Goal: Task Accomplishment & Management: Use online tool/utility

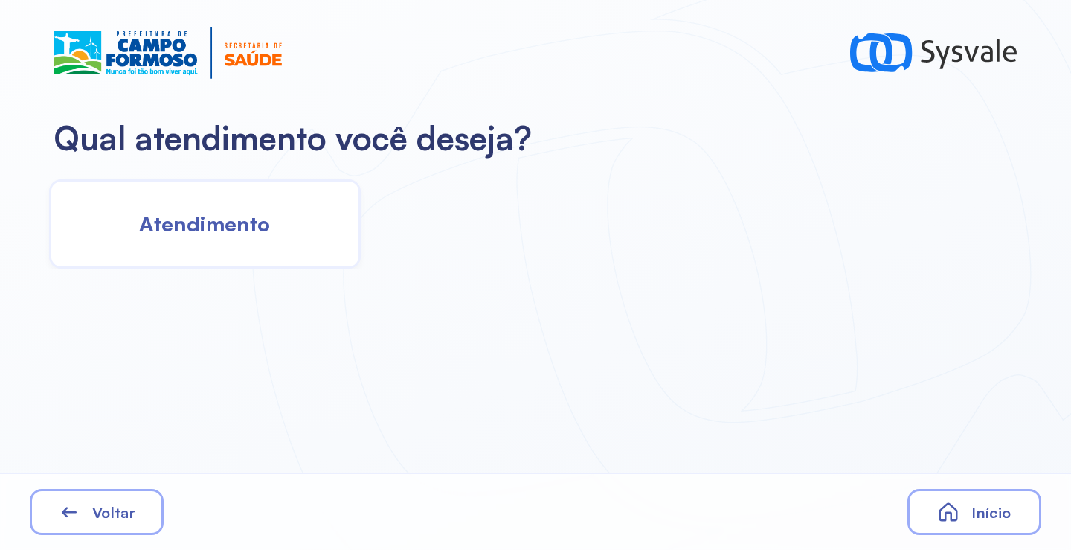
click at [231, 247] on div "Atendimento" at bounding box center [205, 223] width 312 height 89
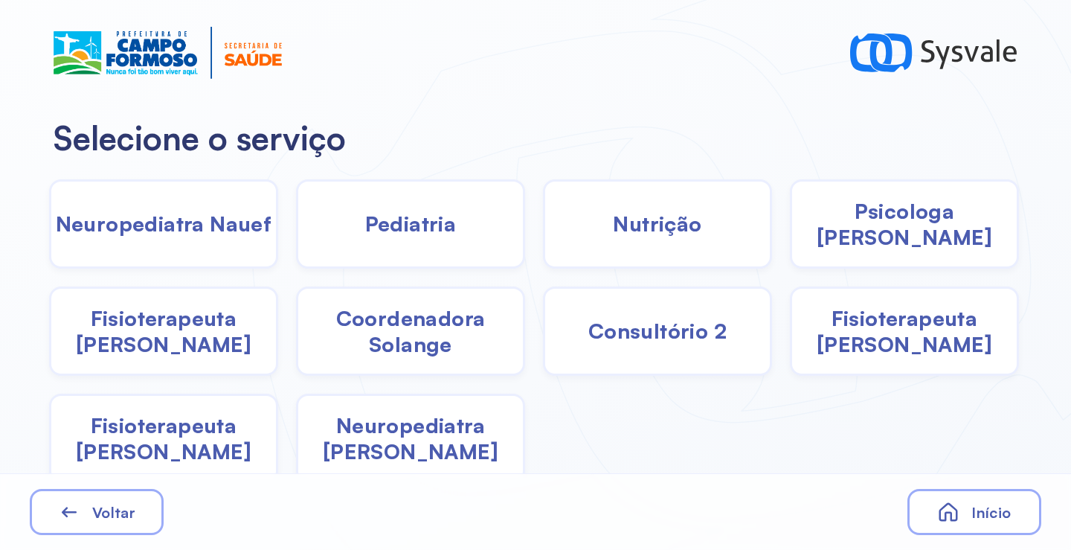
click at [671, 244] on div "Nutrição" at bounding box center [657, 223] width 229 height 89
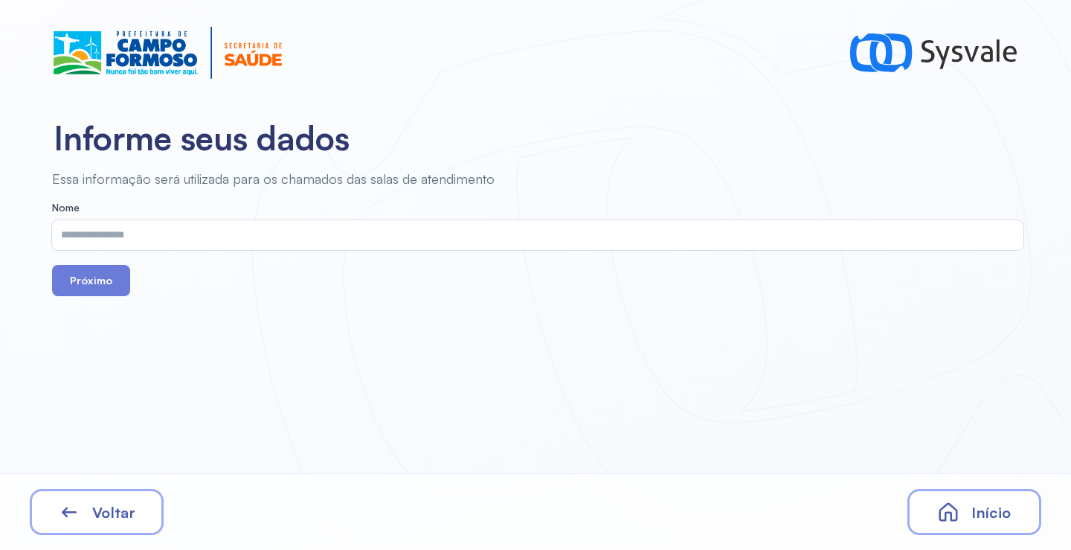
click at [383, 238] on input "text" at bounding box center [534, 235] width 965 height 30
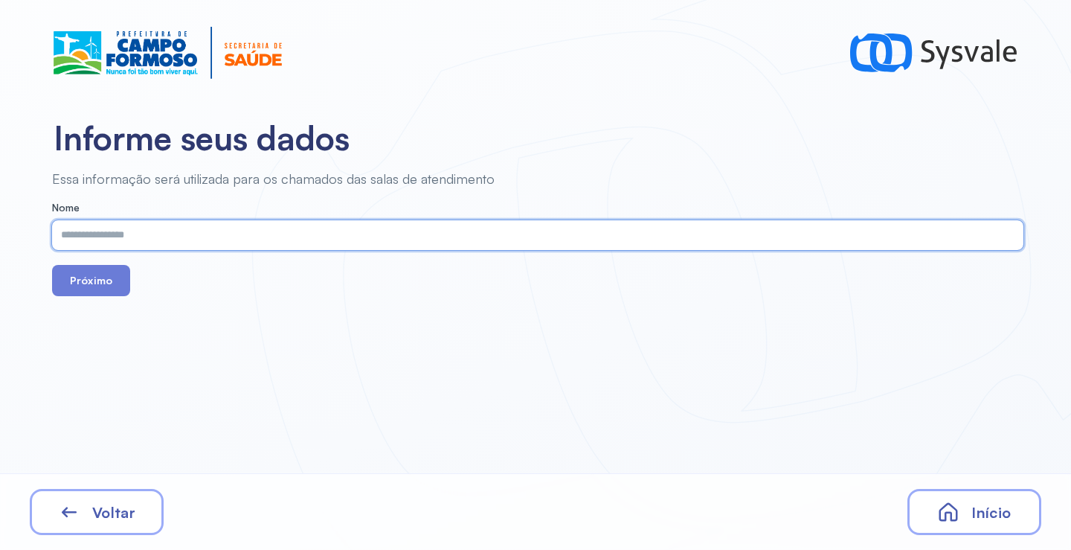
paste input "**********"
type input "**********"
click at [106, 282] on button "Próximo" at bounding box center [91, 280] width 78 height 31
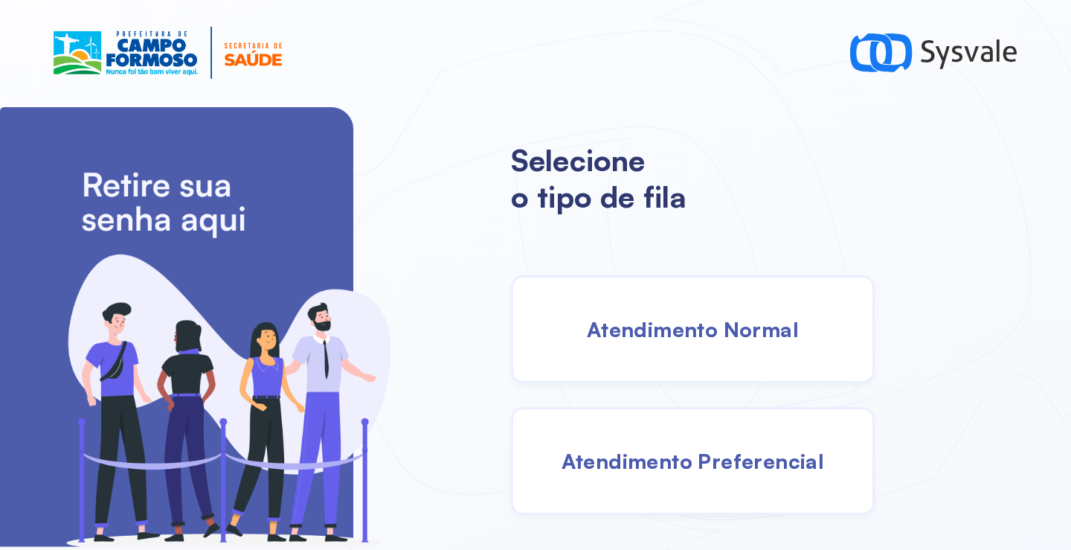
click at [663, 357] on div "Atendimento Normal" at bounding box center [693, 329] width 364 height 108
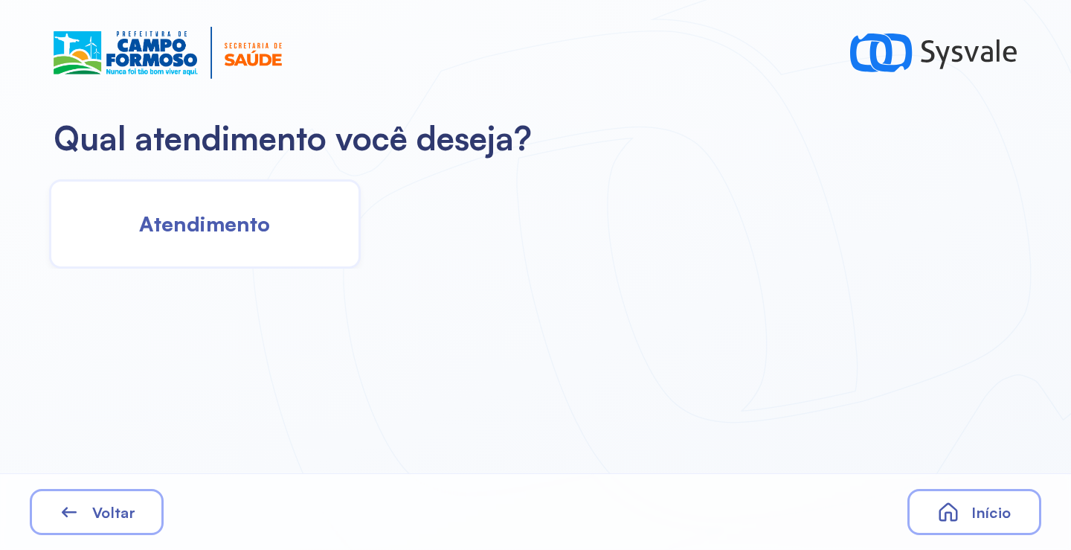
click at [214, 239] on div "Atendimento" at bounding box center [205, 223] width 312 height 89
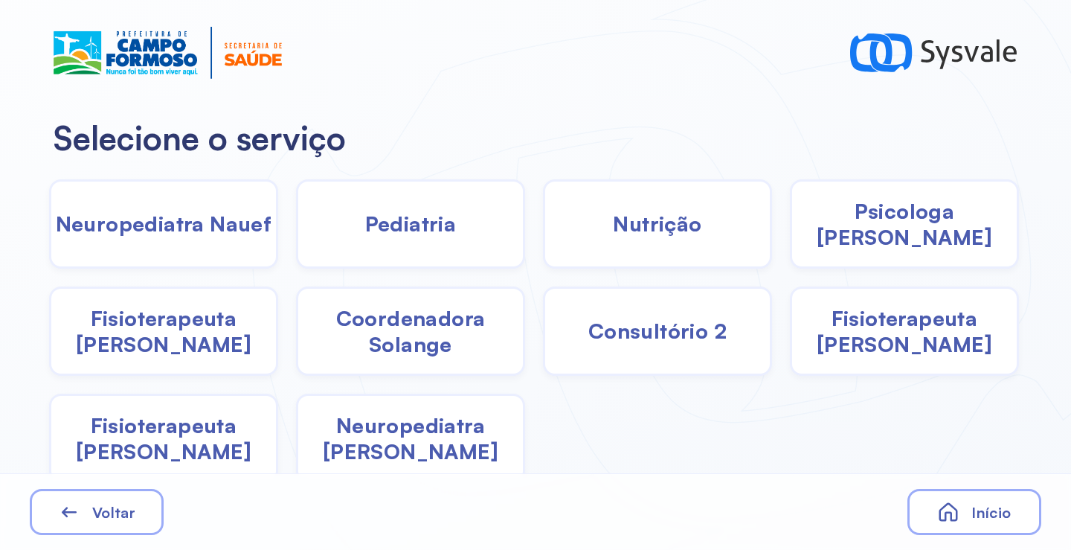
click at [889, 336] on span "Fisioterapeuta Francyne" at bounding box center [904, 331] width 225 height 52
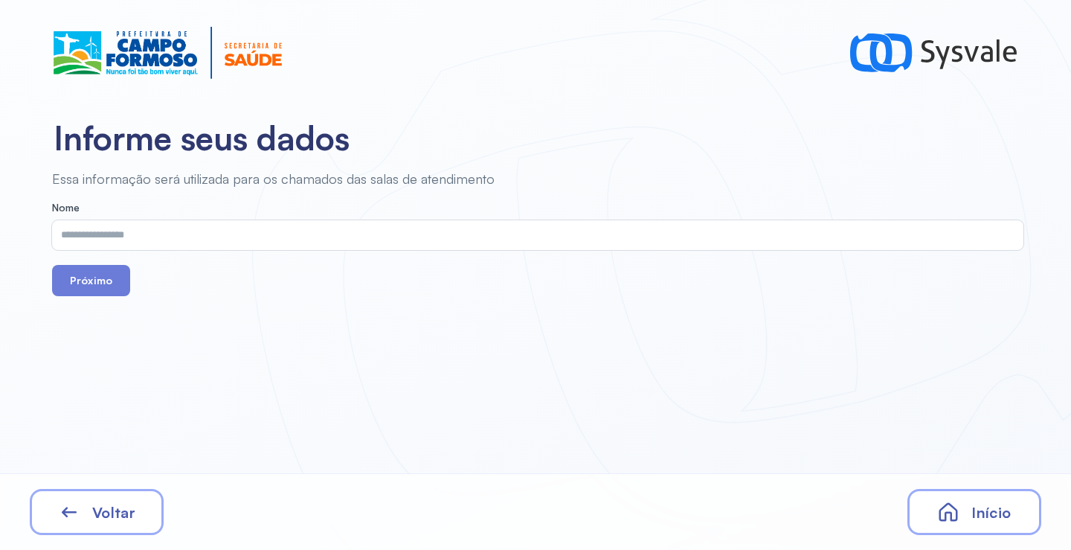
click at [120, 239] on input "text" at bounding box center [534, 235] width 965 height 30
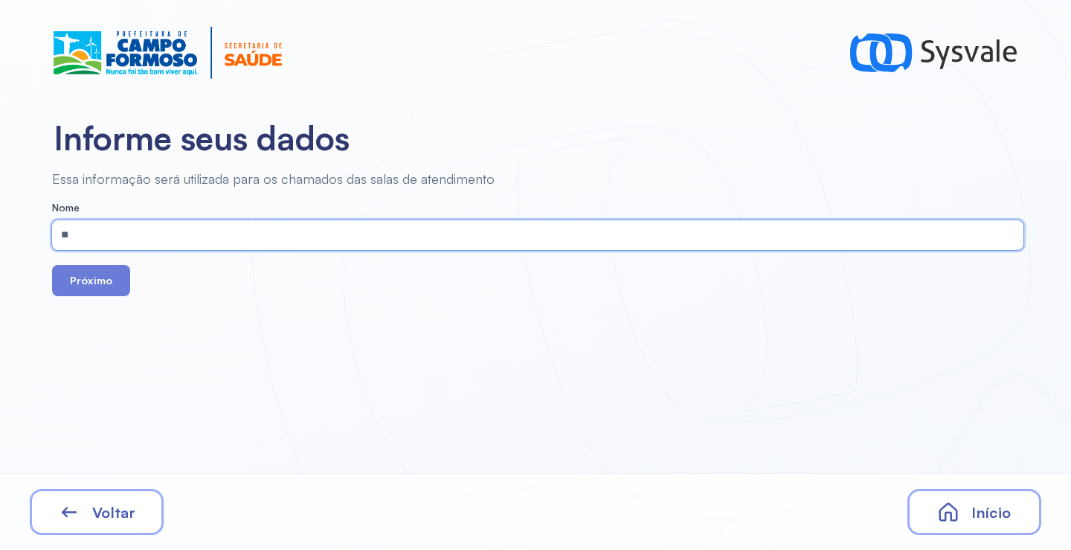
type input "*"
type input "**********"
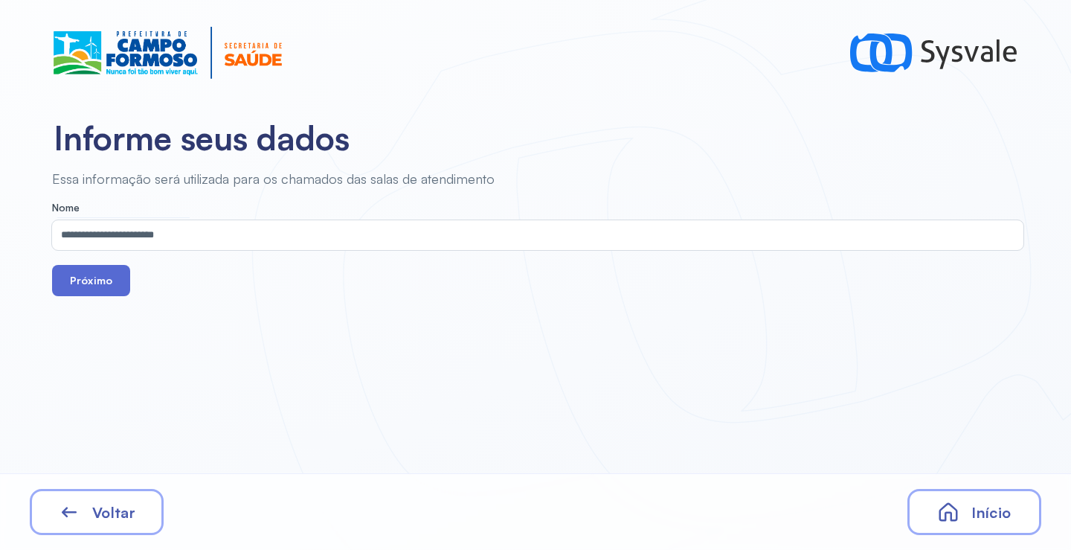
click at [97, 282] on button "Próximo" at bounding box center [91, 280] width 78 height 31
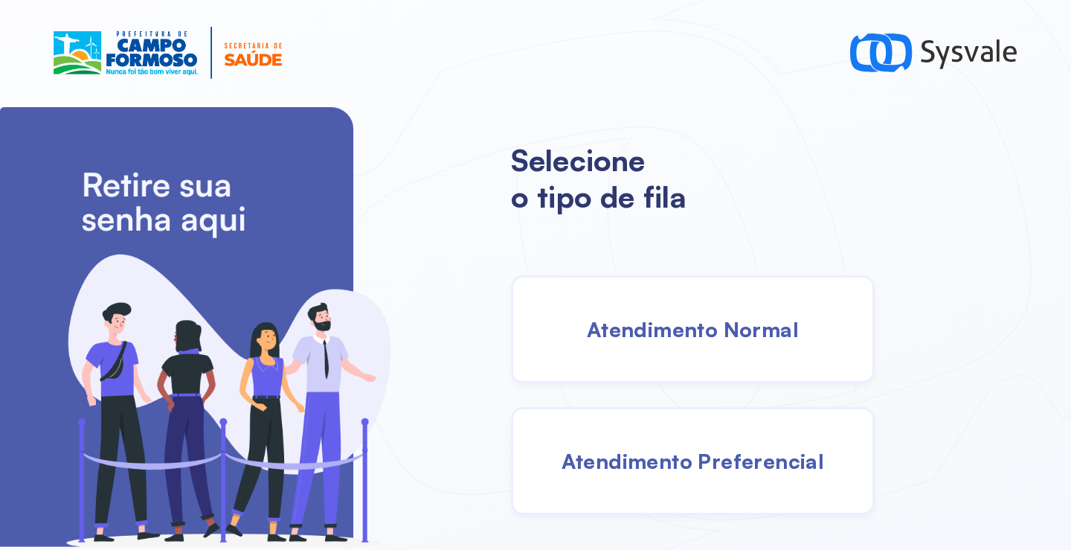
click at [671, 318] on span "Atendimento Normal" at bounding box center [693, 329] width 212 height 26
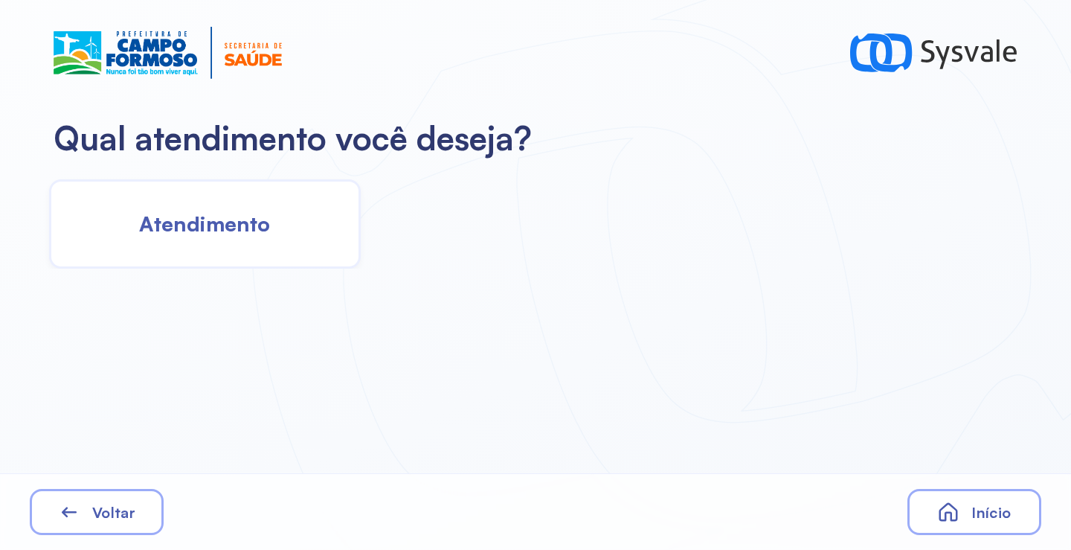
click at [173, 235] on span "Atendimento" at bounding box center [204, 223] width 131 height 26
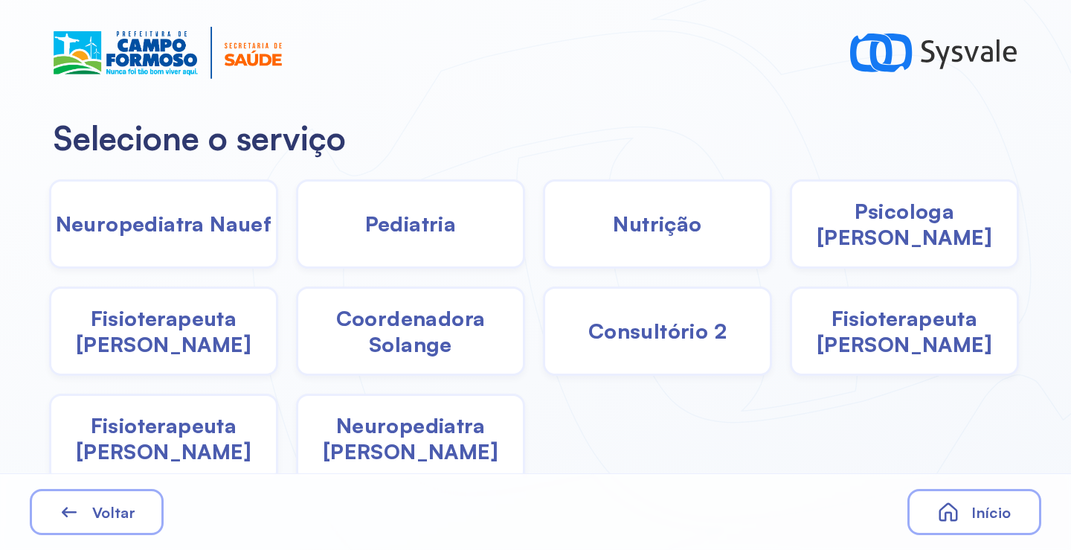
click at [705, 224] on div "Nutrição" at bounding box center [657, 223] width 229 height 89
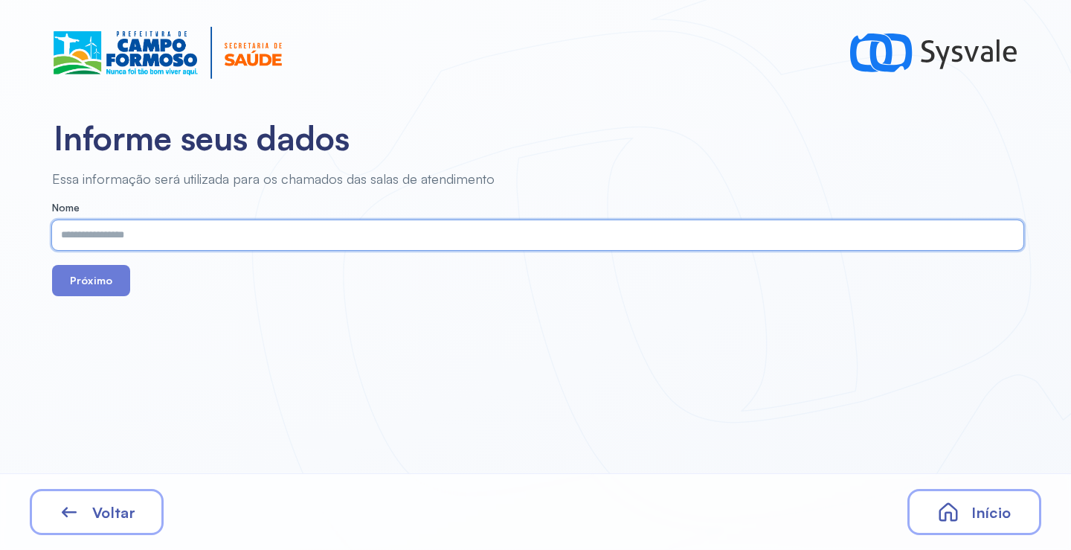
click at [338, 237] on input "text" at bounding box center [534, 235] width 965 height 30
paste input "**********"
type input "**********"
click at [99, 290] on button "Próximo" at bounding box center [91, 280] width 78 height 31
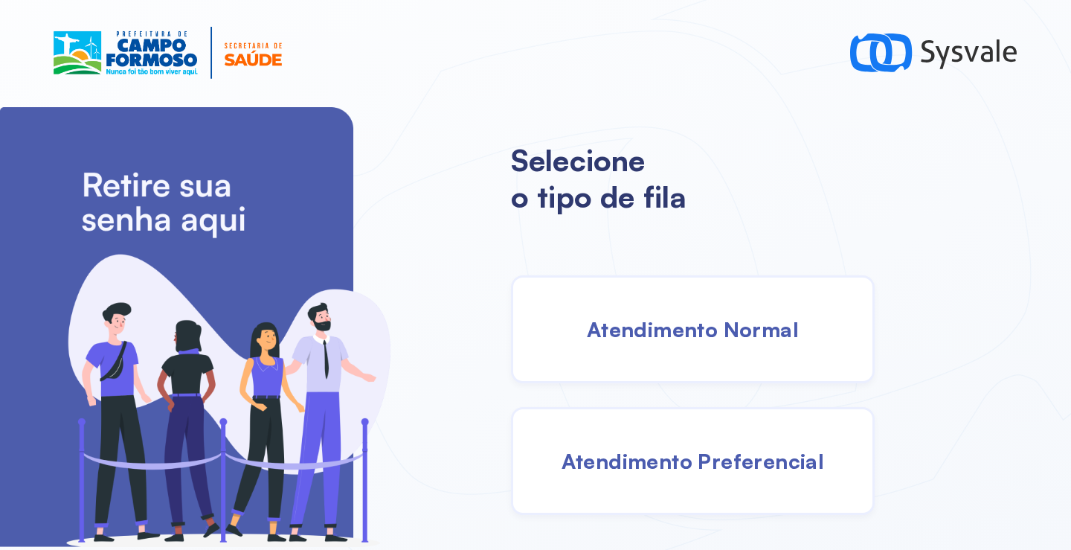
click at [617, 315] on div "Atendimento Normal" at bounding box center [693, 329] width 364 height 108
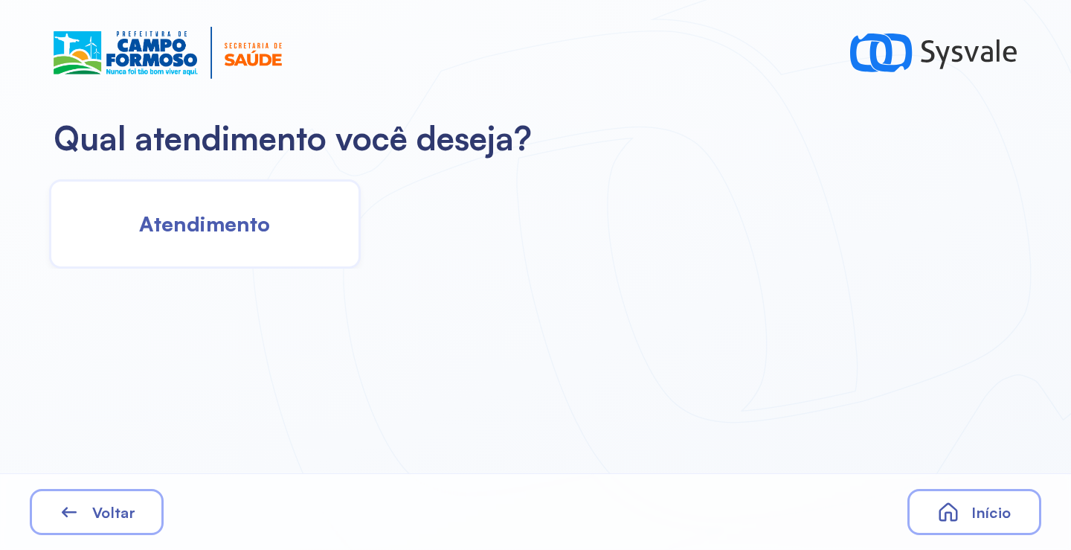
click at [130, 229] on div "Atendimento" at bounding box center [205, 223] width 312 height 89
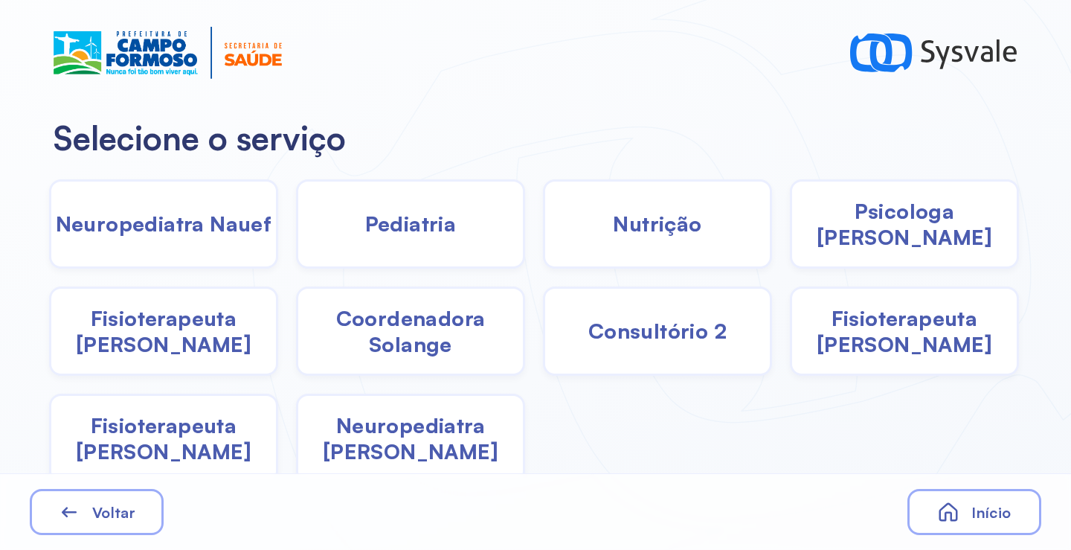
click at [628, 206] on div "Nutrição" at bounding box center [657, 223] width 229 height 89
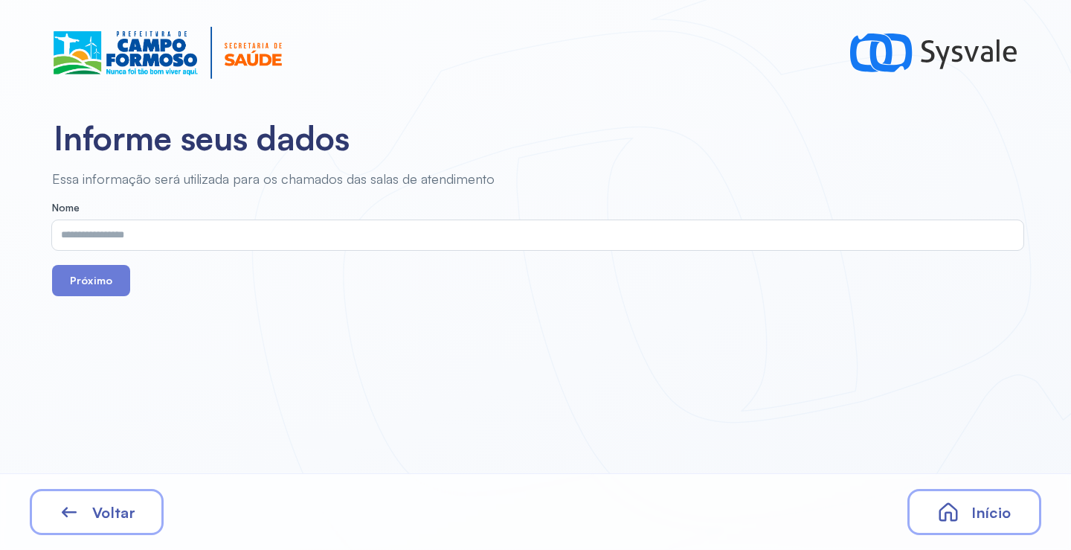
click at [394, 229] on input "text" at bounding box center [534, 235] width 965 height 30
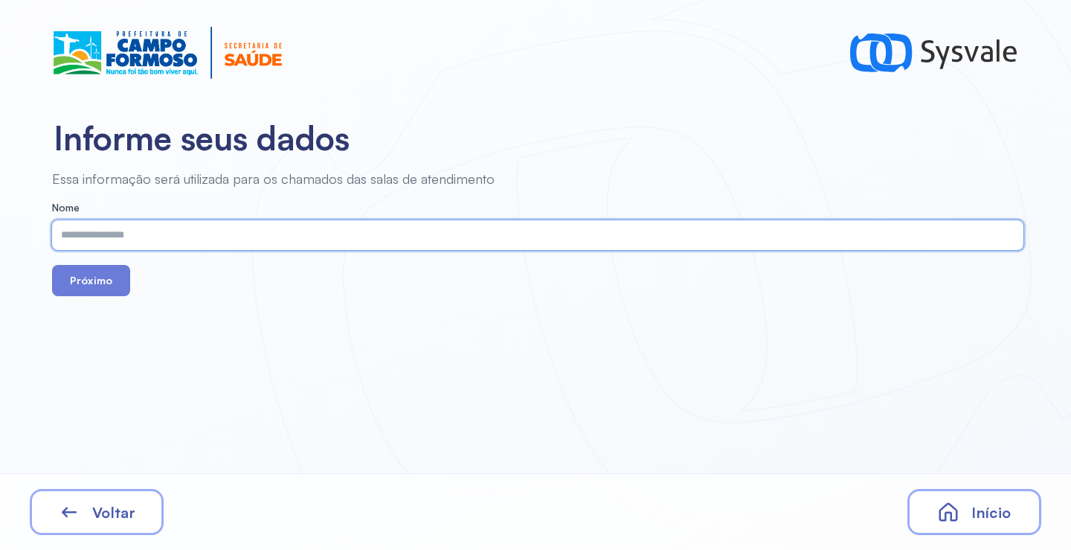
paste input "**********"
type input "**********"
click at [97, 282] on button "Próximo" at bounding box center [91, 280] width 78 height 31
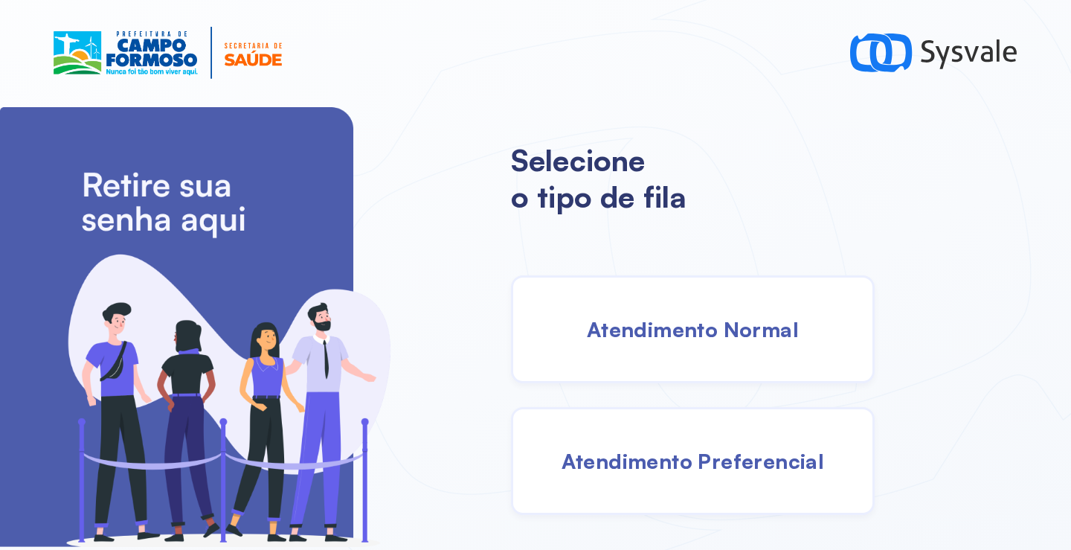
click at [576, 338] on div "Atendimento Normal" at bounding box center [693, 329] width 364 height 108
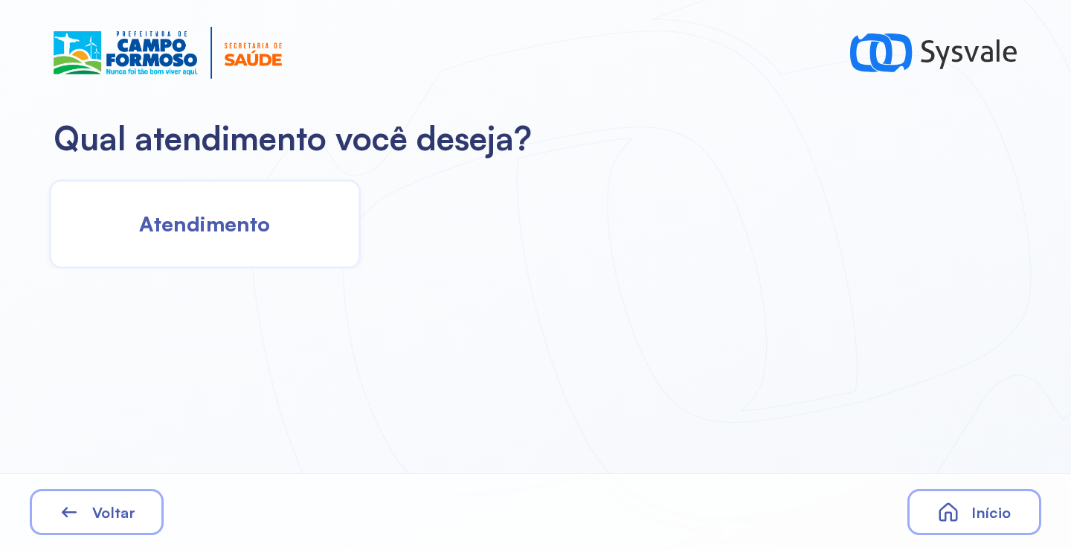
click at [160, 227] on span "Atendimento" at bounding box center [204, 223] width 131 height 26
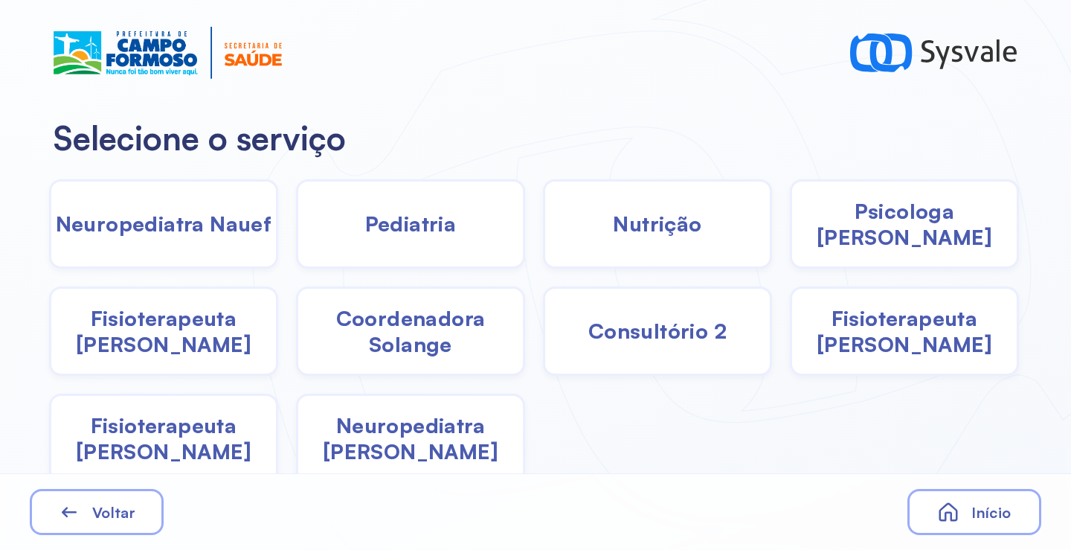
click at [613, 237] on div "Nutrição" at bounding box center [657, 223] width 229 height 89
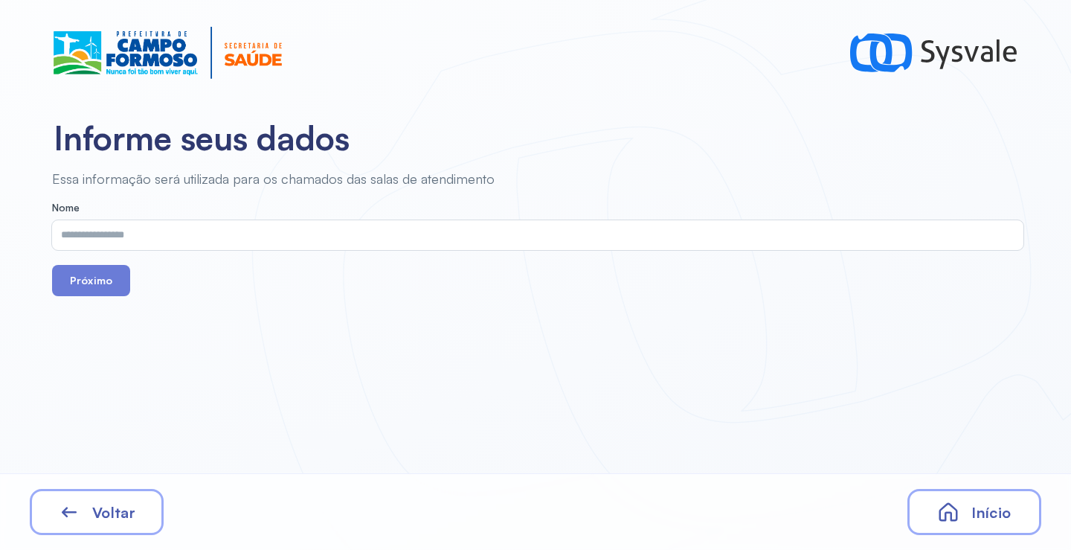
click at [296, 239] on input "text" at bounding box center [534, 235] width 965 height 30
click at [82, 278] on button "Próximo" at bounding box center [91, 280] width 78 height 31
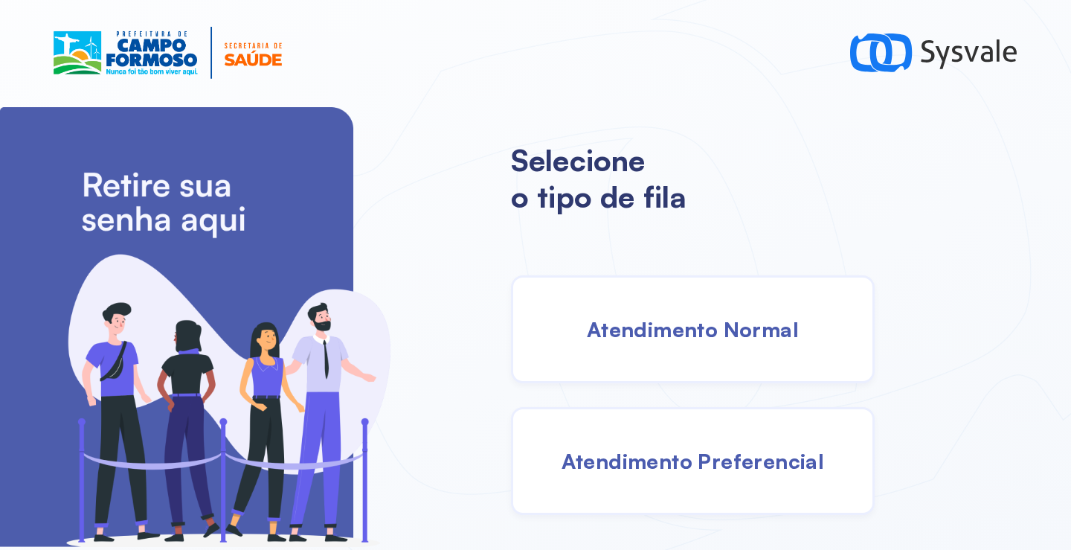
click at [695, 324] on span "Atendimento Normal" at bounding box center [693, 329] width 212 height 26
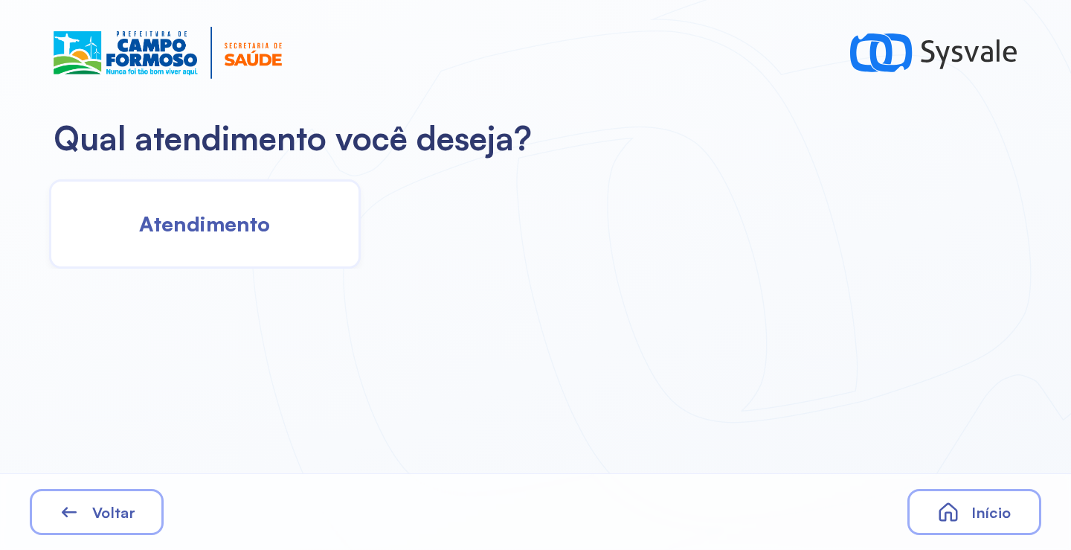
click at [201, 222] on span "Atendimento" at bounding box center [204, 223] width 131 height 26
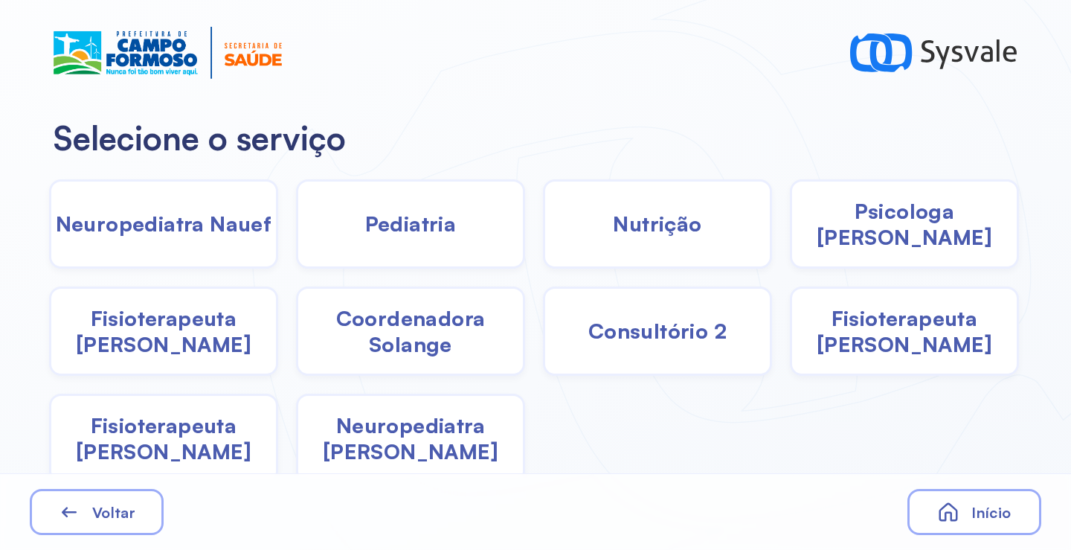
click at [662, 229] on span "Nutrição" at bounding box center [657, 223] width 89 height 26
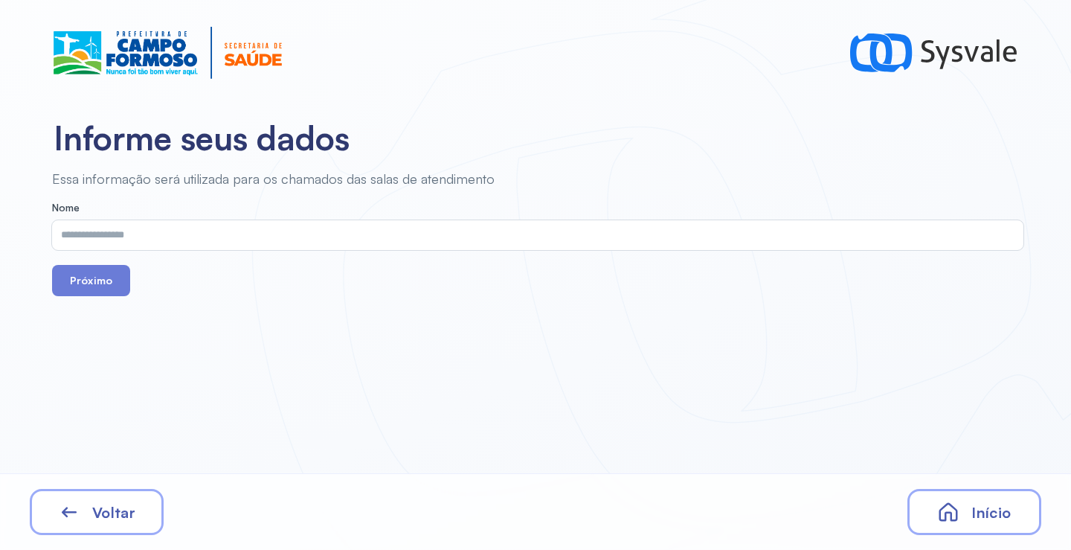
click at [381, 240] on input "text" at bounding box center [534, 235] width 965 height 30
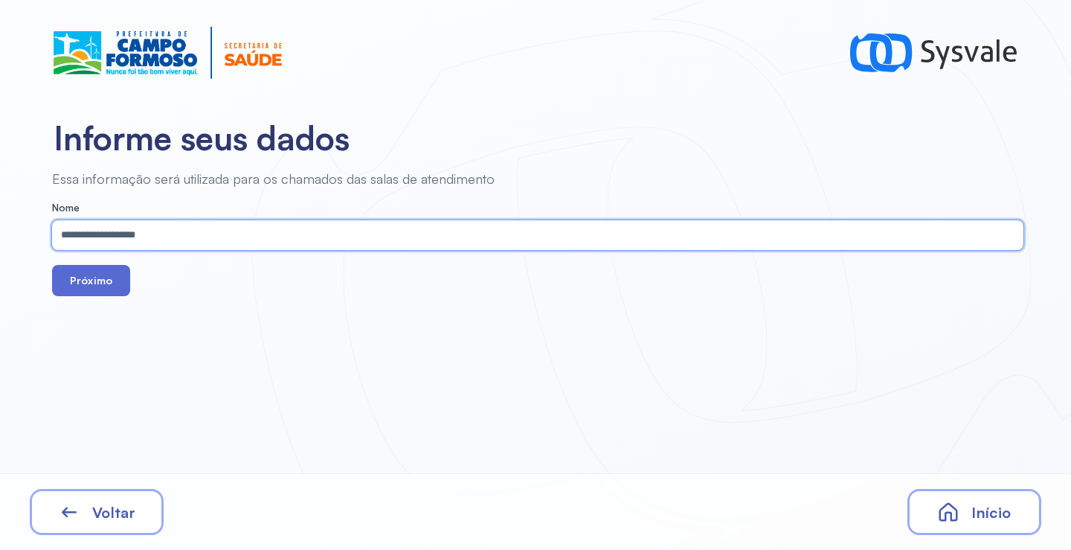
click at [91, 280] on button "Próximo" at bounding box center [91, 280] width 78 height 31
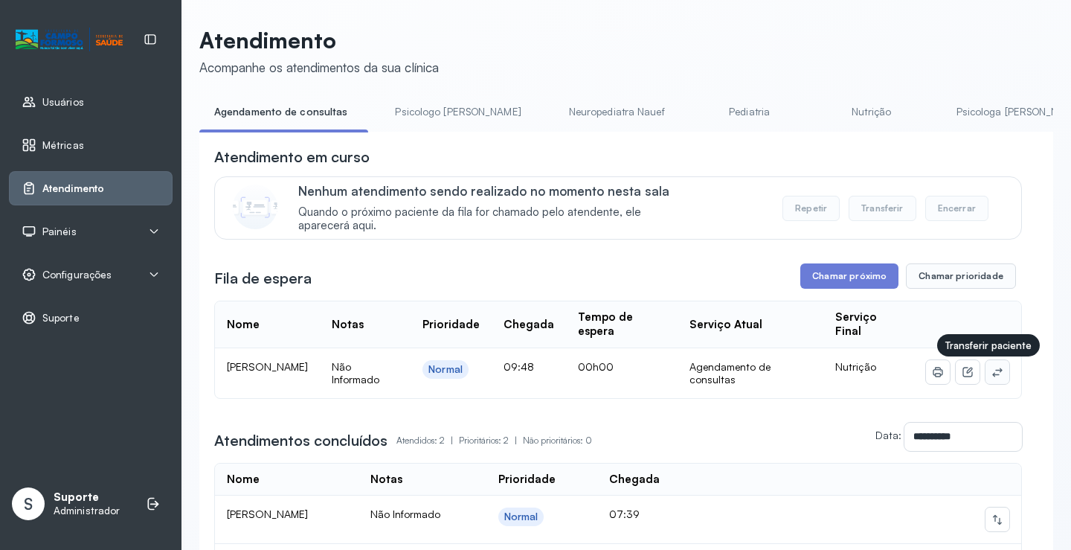
click at [991, 378] on icon at bounding box center [997, 372] width 12 height 12
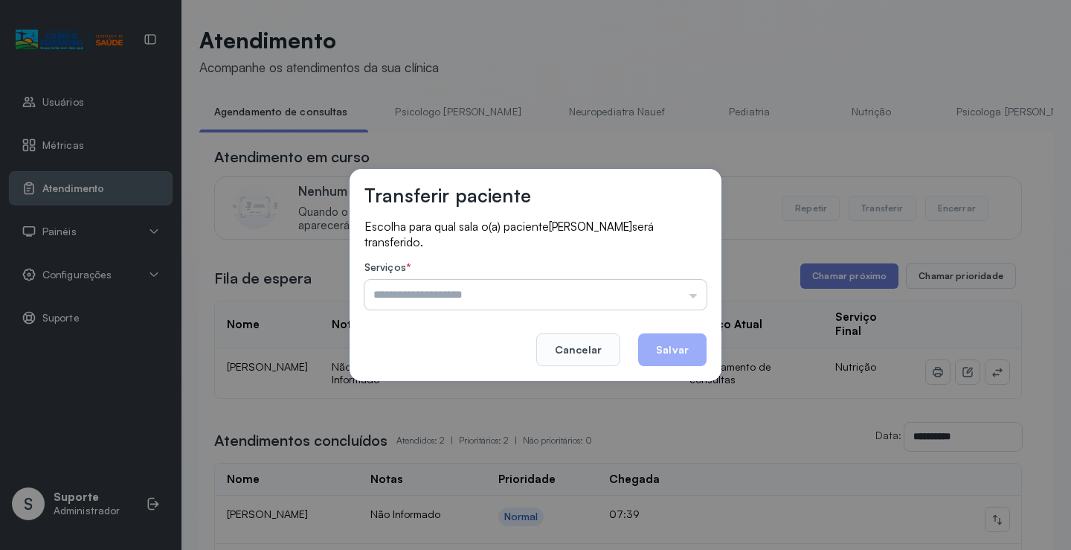
click at [553, 295] on input "text" at bounding box center [535, 295] width 342 height 30
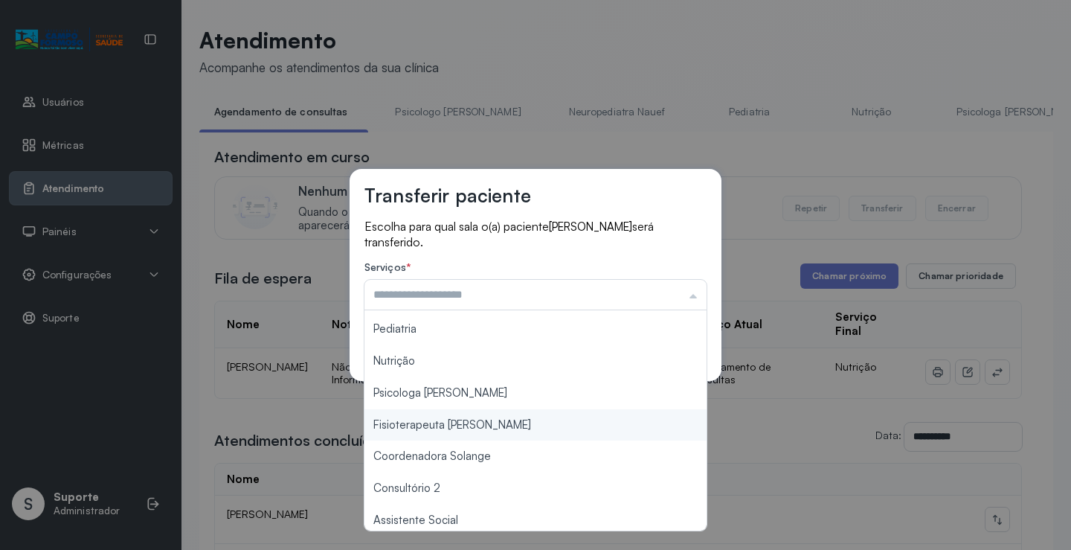
scroll to position [225, 0]
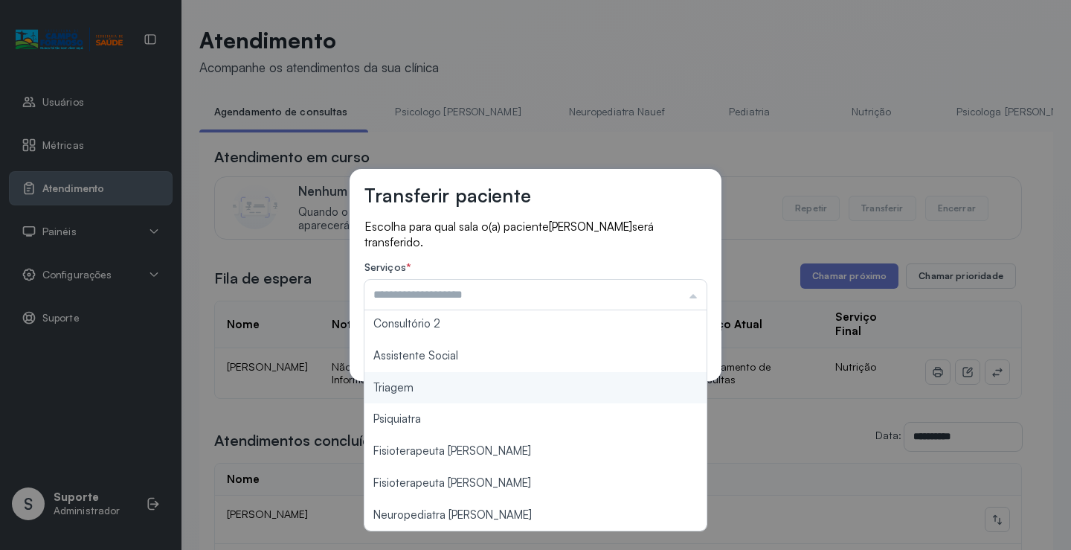
type input "*******"
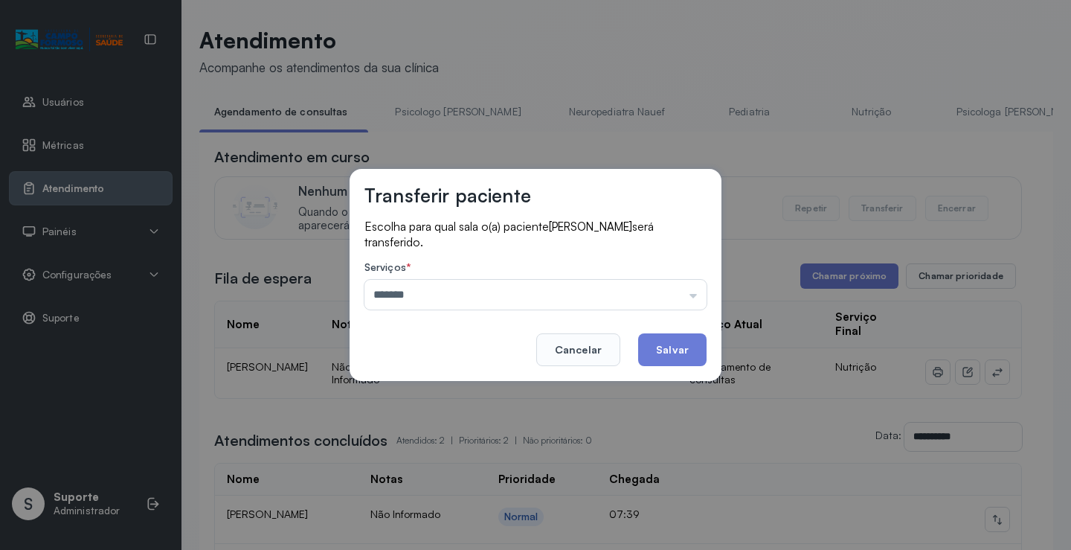
click at [421, 393] on div "Transferir paciente Escolha para qual sala o(a) paciente Jose Henrique Soares S…" at bounding box center [535, 275] width 1071 height 550
click at [675, 352] on button "Salvar" at bounding box center [672, 349] width 68 height 33
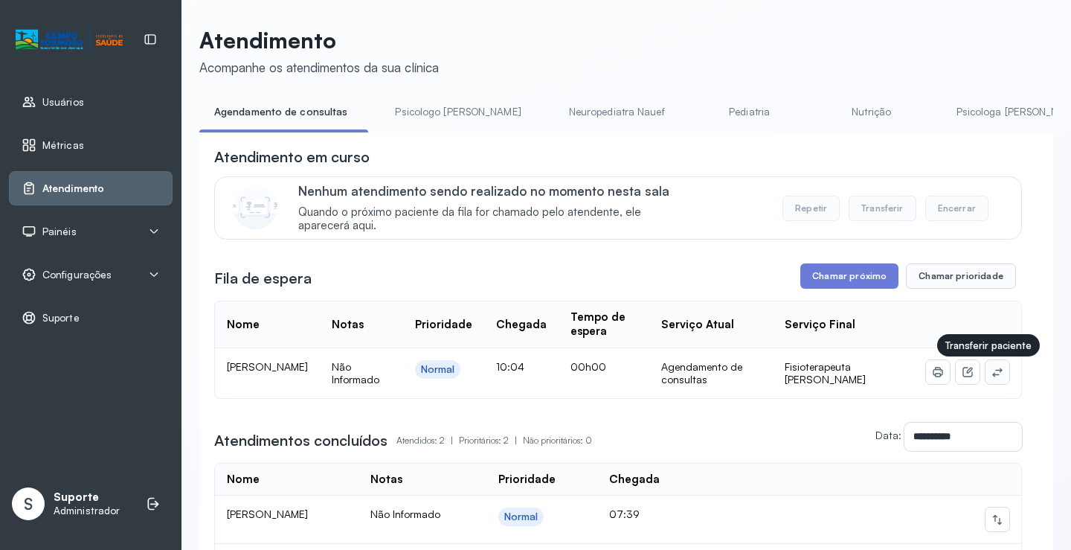
click at [991, 378] on icon at bounding box center [997, 372] width 12 height 12
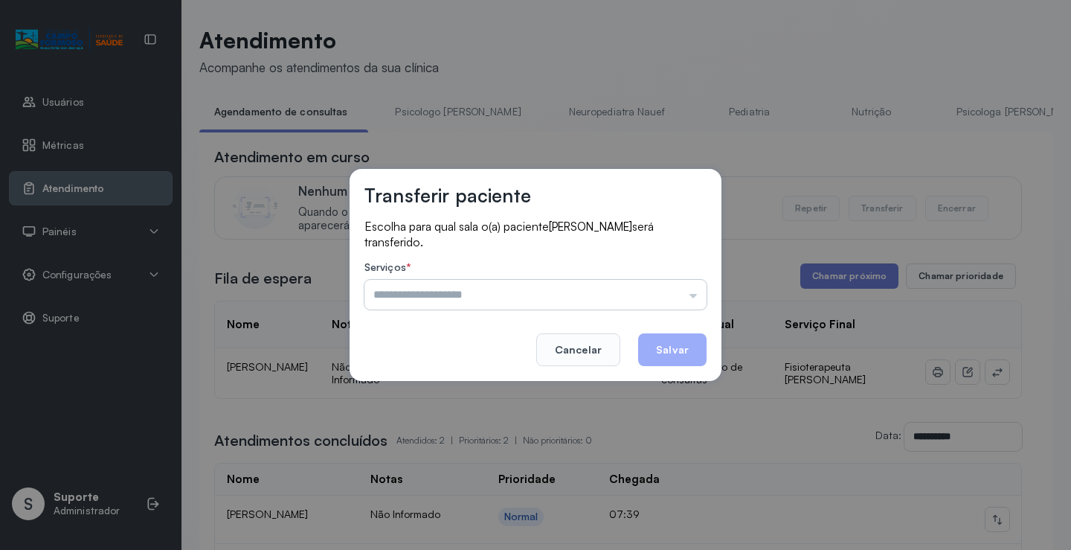
click at [497, 297] on input "text" at bounding box center [535, 295] width 342 height 30
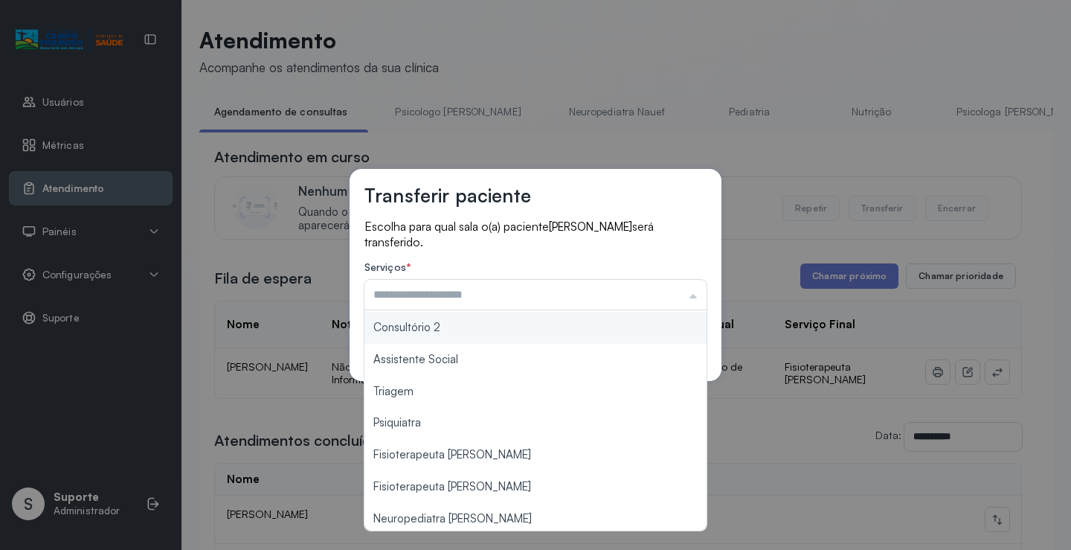
scroll to position [223, 0]
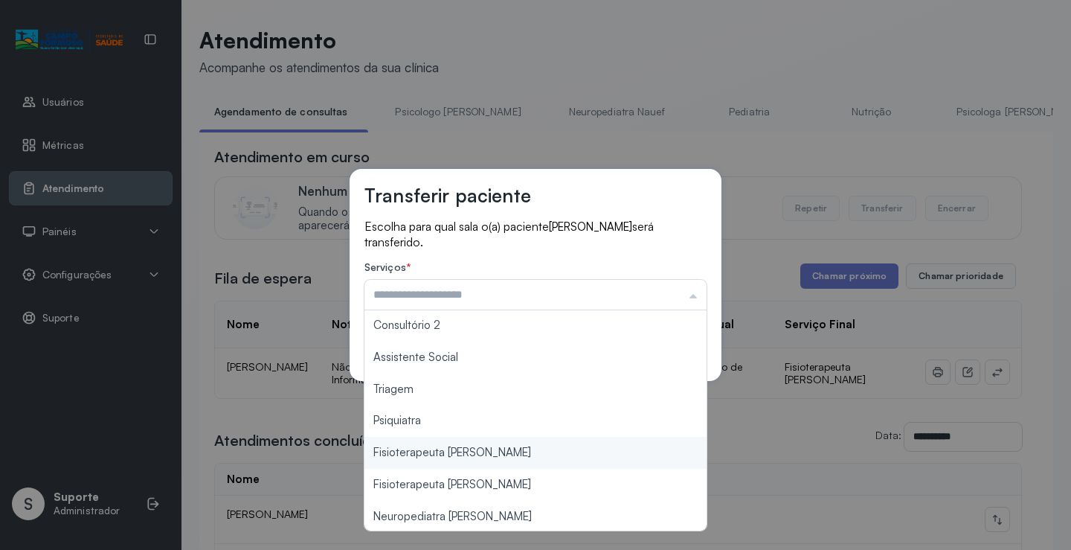
type input "**********"
click at [478, 454] on div "**********" at bounding box center [535, 275] width 1071 height 550
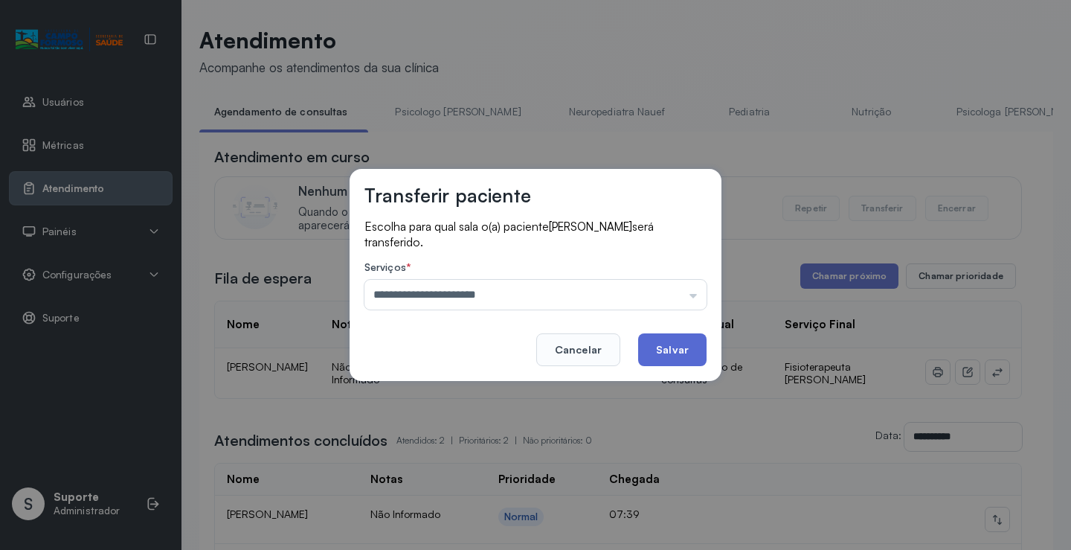
click at [677, 344] on button "Salvar" at bounding box center [672, 349] width 68 height 33
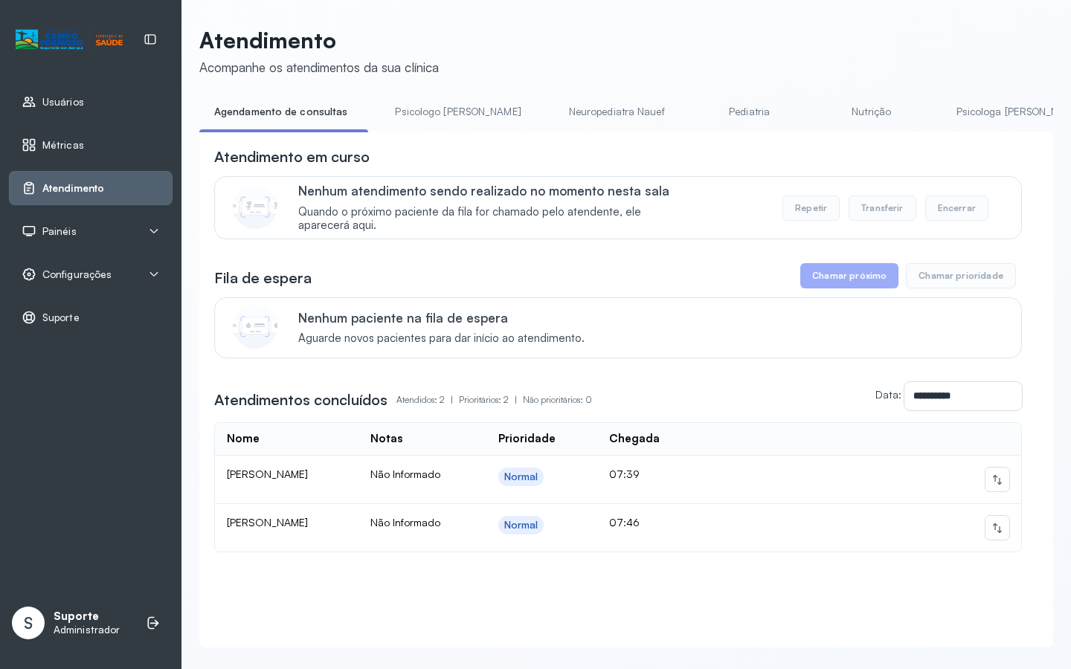
drag, startPoint x: 841, startPoint y: 67, endPoint x: 859, endPoint y: 49, distance: 25.2
click at [859, 49] on header "Atendimento Acompanhe os atendimentos da sua clínica" at bounding box center [626, 51] width 854 height 49
click at [647, 549] on div "**********" at bounding box center [626, 390] width 824 height 486
click at [651, 549] on div "**********" at bounding box center [626, 390] width 824 height 486
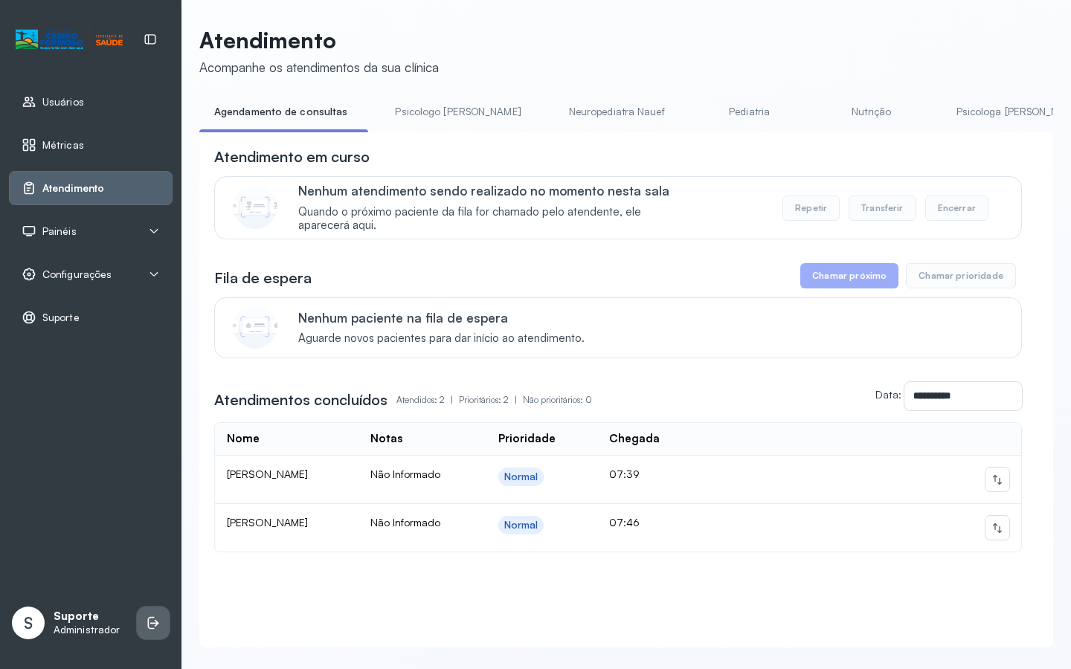
click at [150, 549] on icon at bounding box center [154, 623] width 9 height 7
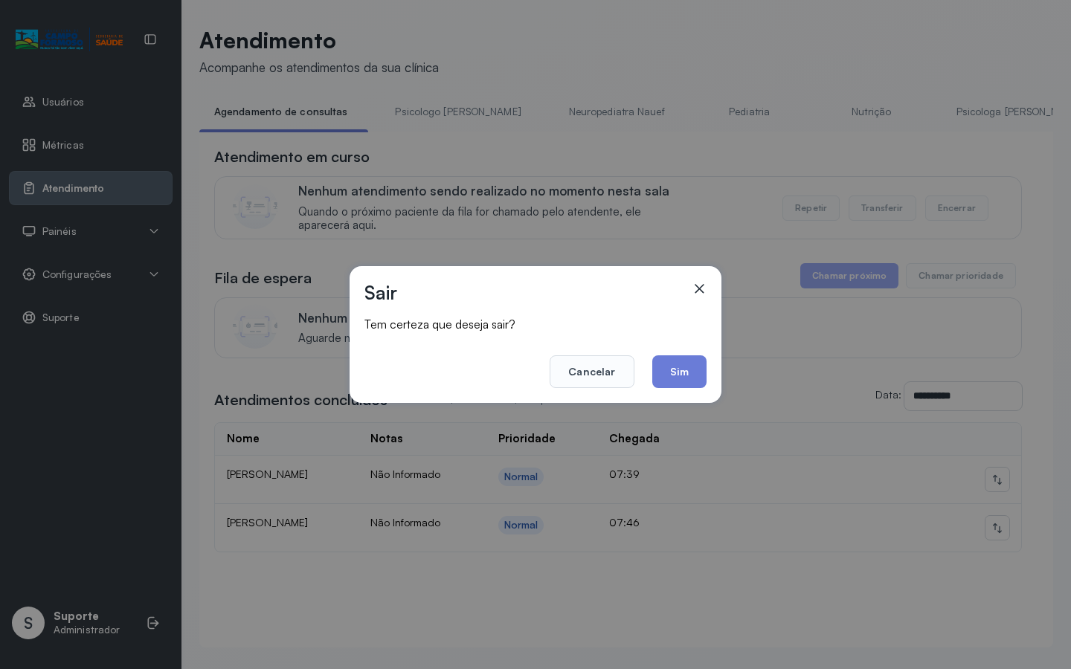
click at [696, 285] on icon at bounding box center [699, 288] width 15 height 15
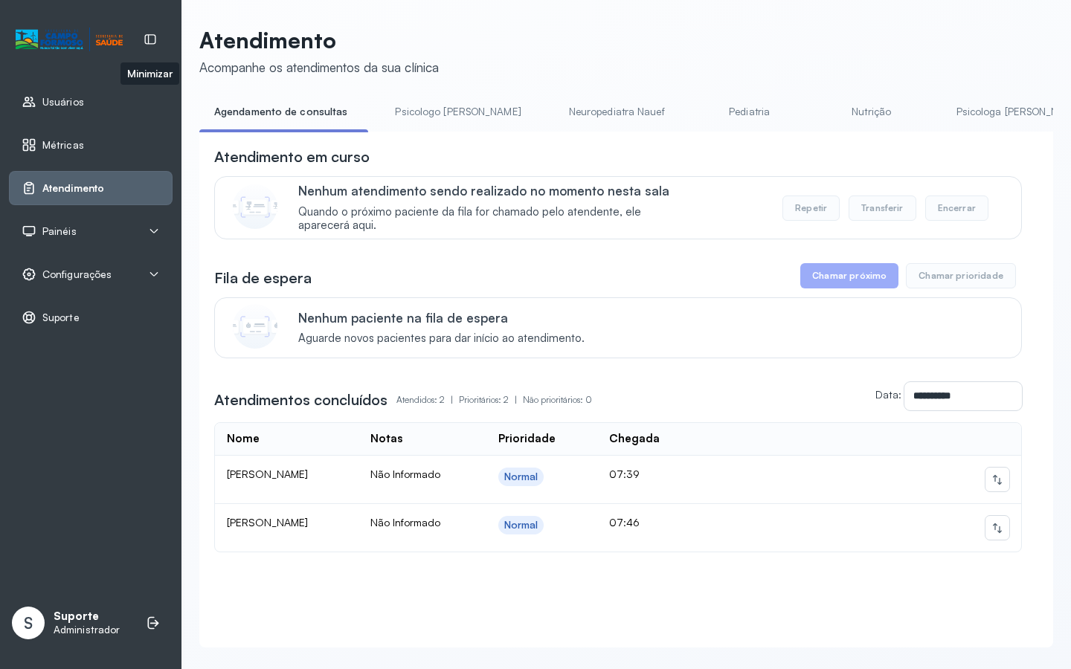
click at [148, 38] on icon at bounding box center [150, 39] width 11 height 10
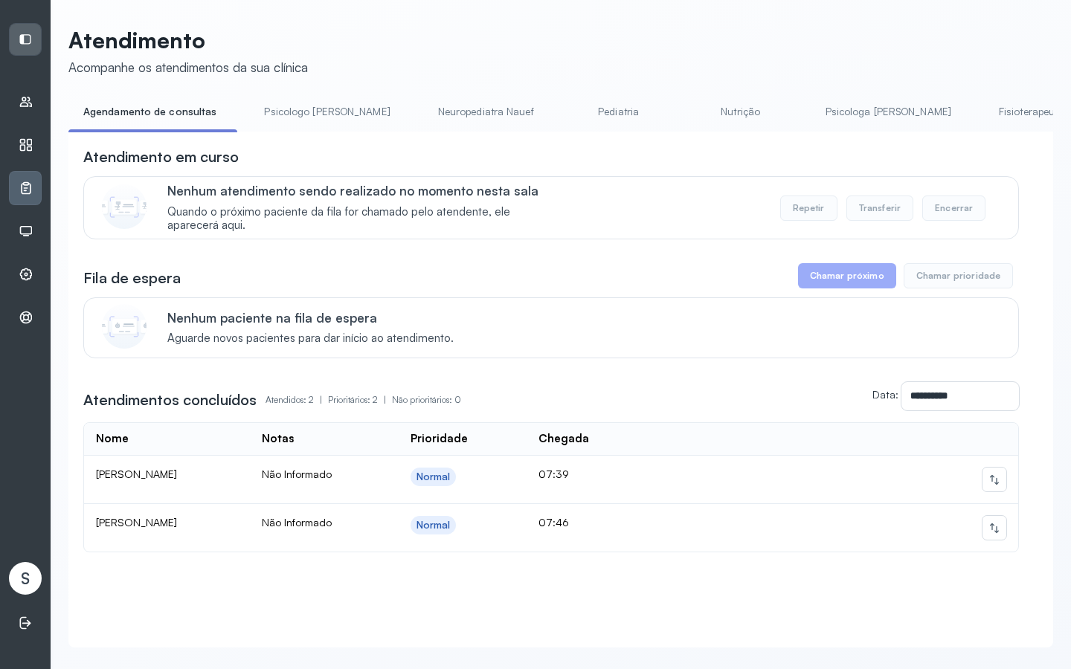
click at [28, 45] on icon at bounding box center [25, 39] width 13 height 13
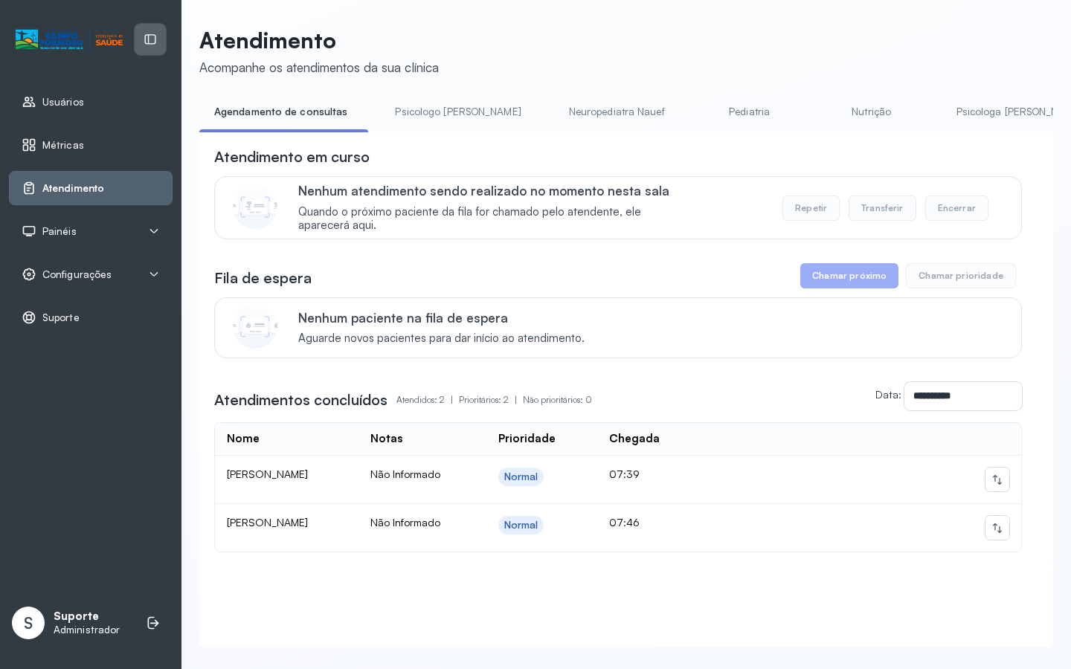
click at [148, 39] on icon at bounding box center [150, 39] width 11 height 10
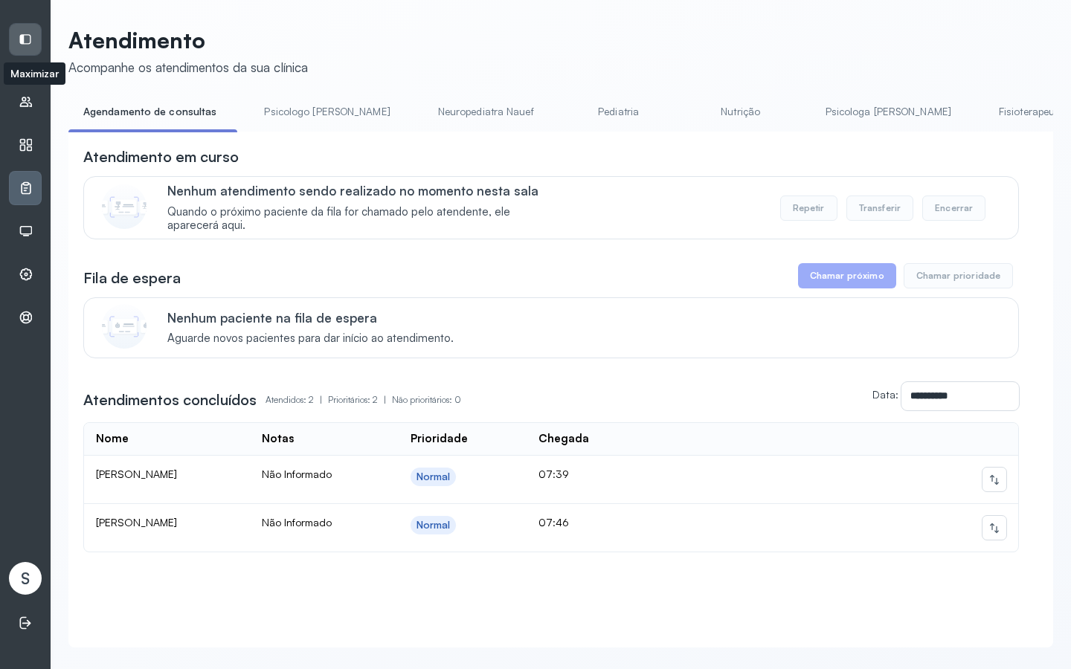
click at [23, 36] on icon at bounding box center [25, 39] width 11 height 10
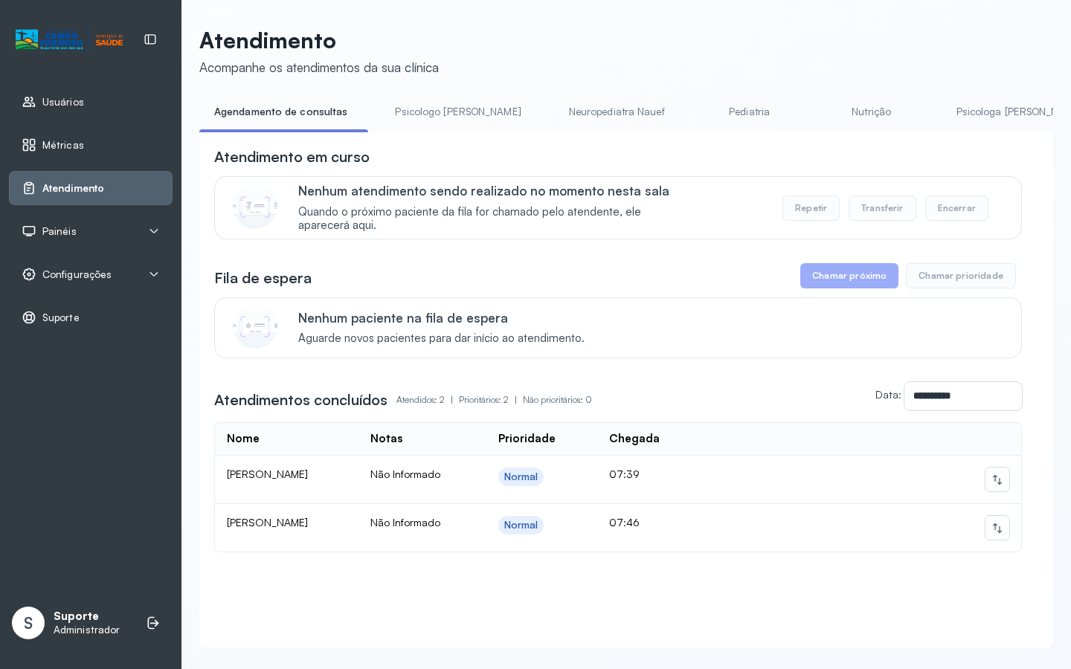
drag, startPoint x: 152, startPoint y: 36, endPoint x: 107, endPoint y: 461, distance: 427.1
click at [107, 461] on div "Usuários Métricas Atendimento Painéis Totem Tv Configurações Geral Fluxo de ate…" at bounding box center [90, 334] width 181 height 669
click at [144, 549] on li at bounding box center [153, 623] width 33 height 33
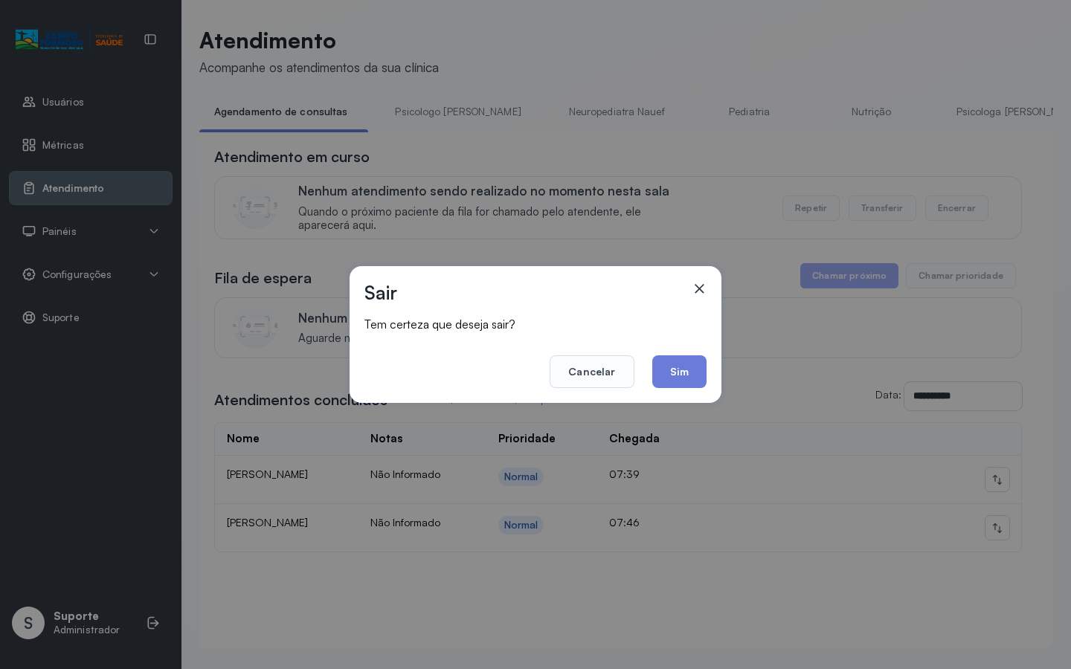
click at [703, 285] on icon at bounding box center [699, 288] width 15 height 15
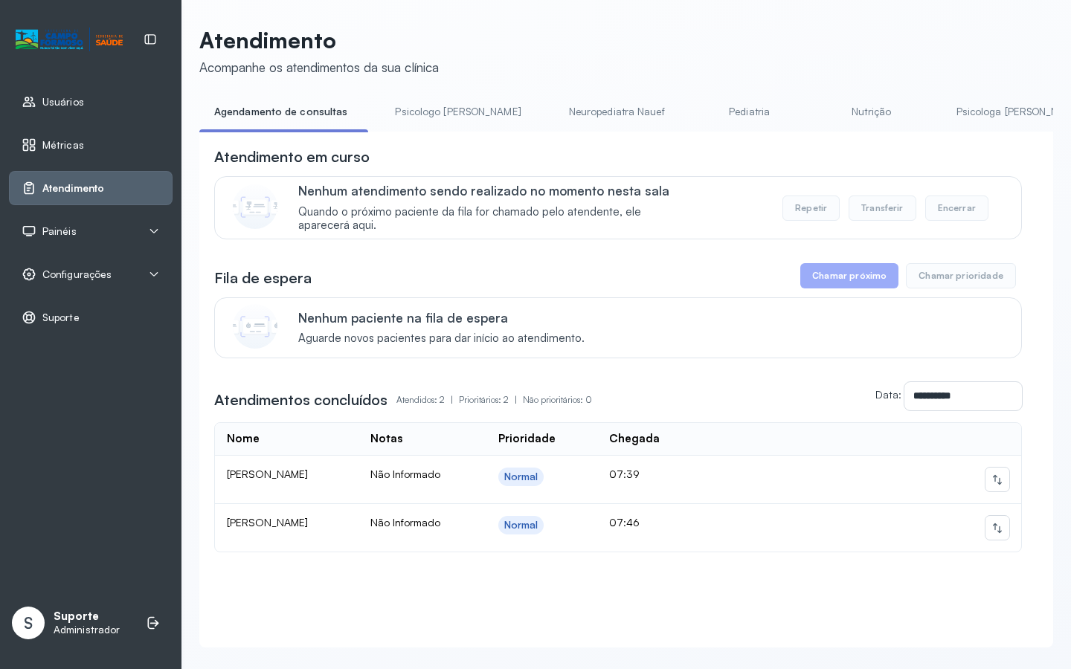
drag, startPoint x: 260, startPoint y: 608, endPoint x: 219, endPoint y: 632, distance: 46.7
click at [219, 549] on div "**********" at bounding box center [626, 390] width 824 height 486
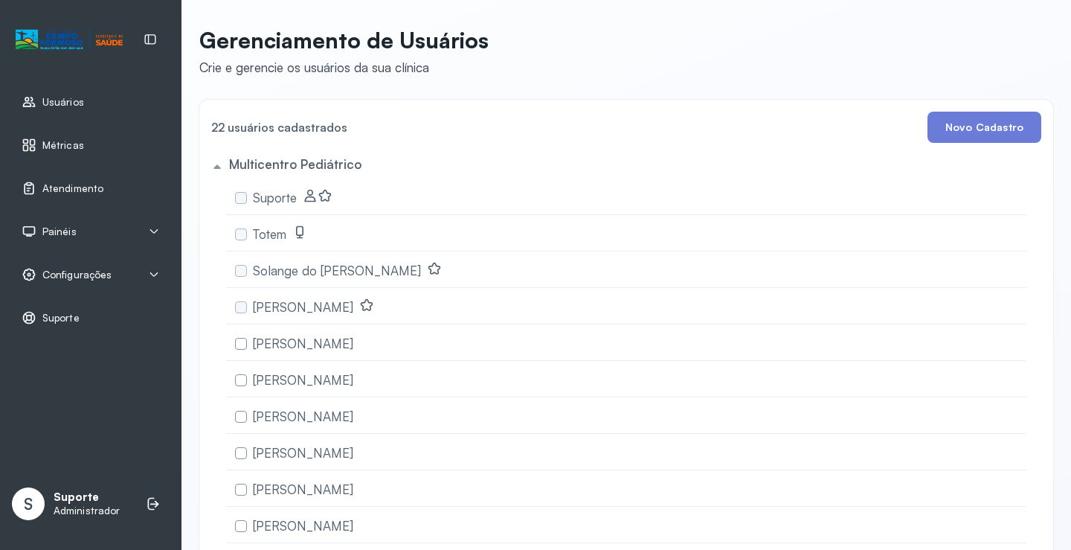
click at [151, 271] on icon at bounding box center [154, 274] width 12 height 12
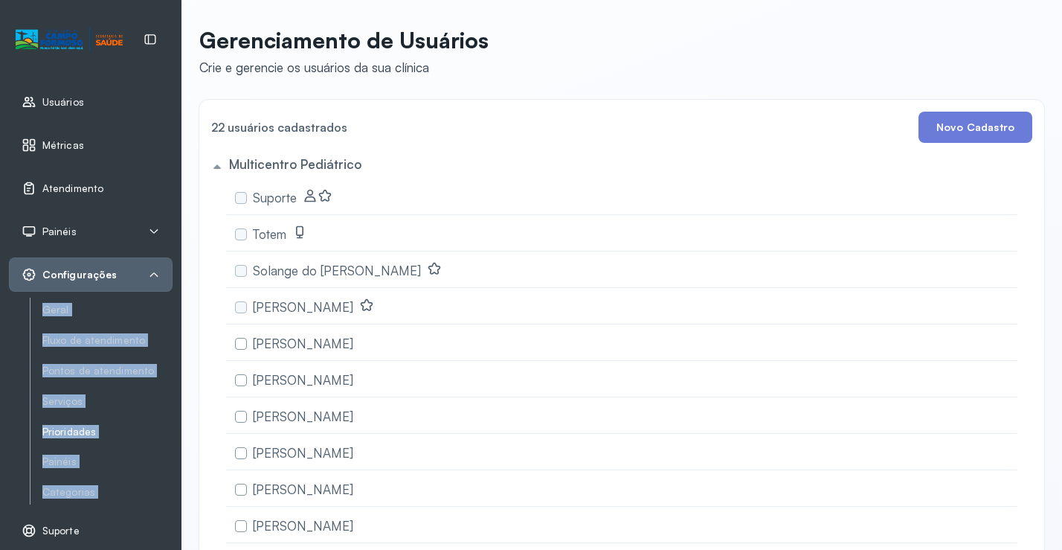
click at [136, 429] on link "Prioridades" at bounding box center [107, 431] width 130 height 13
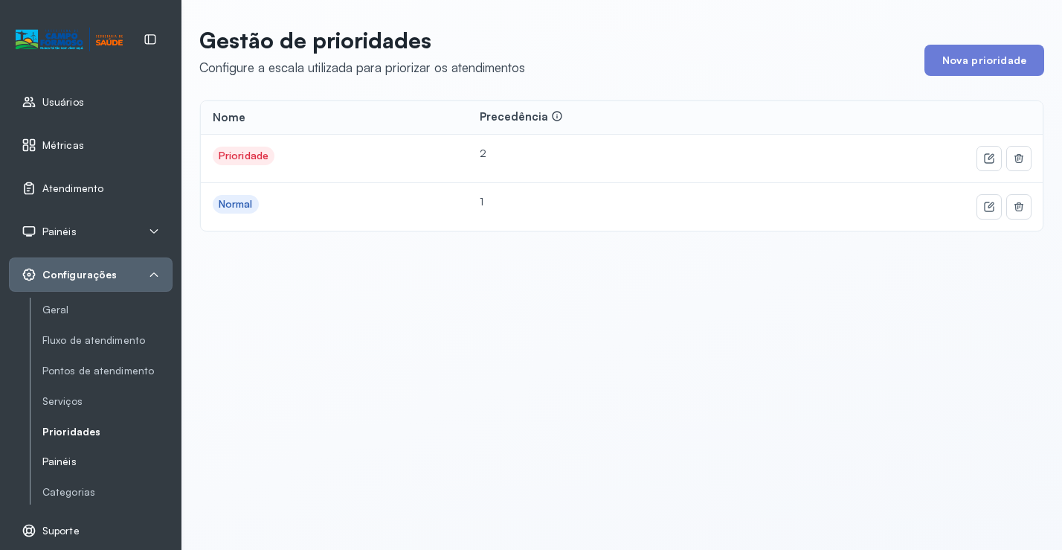
click at [63, 463] on link "Painéis" at bounding box center [107, 461] width 130 height 13
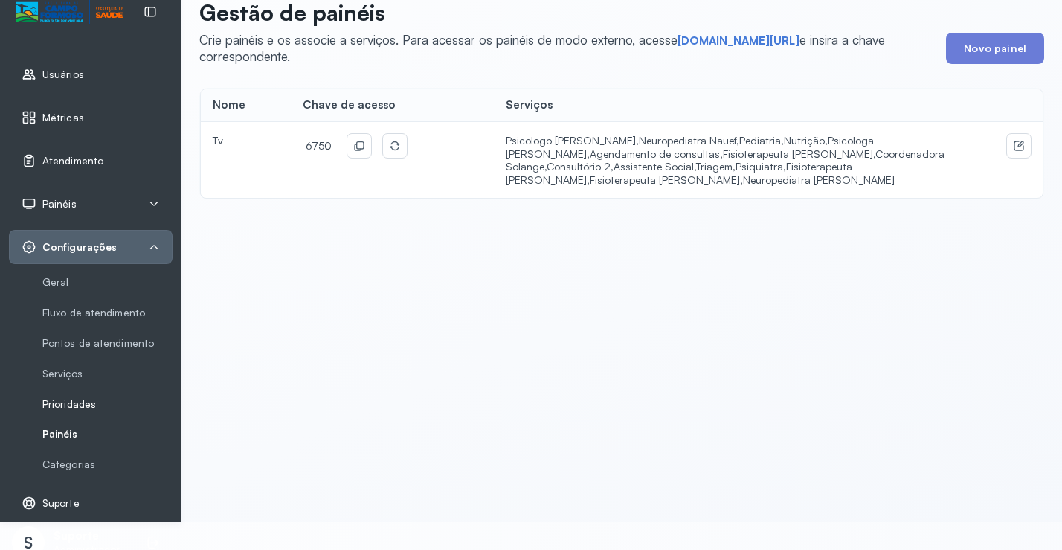
scroll to position [42, 0]
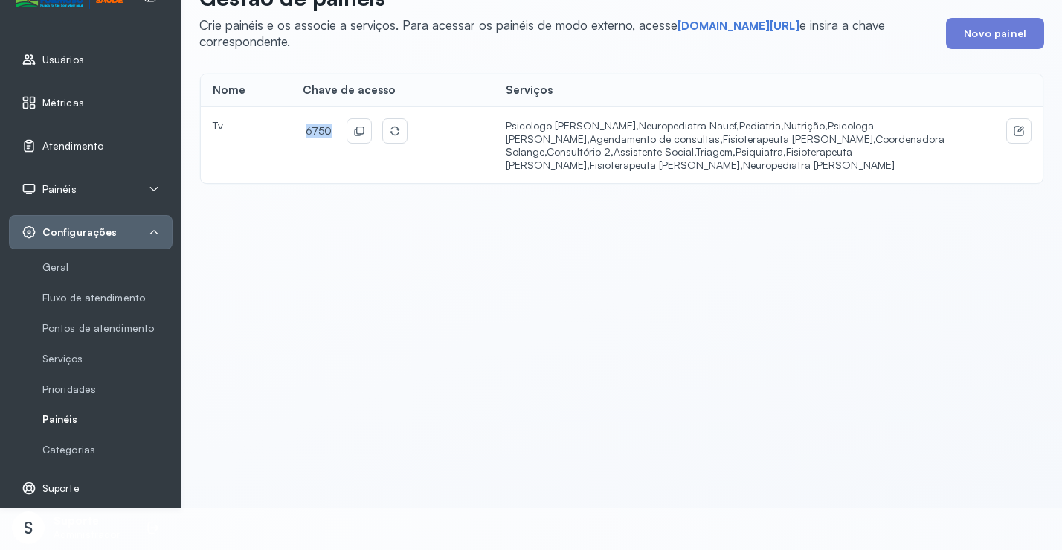
drag, startPoint x: 329, startPoint y: 130, endPoint x: 291, endPoint y: 132, distance: 38.0
click at [291, 132] on td "6750" at bounding box center [392, 145] width 203 height 76
copy span "6750"
click at [715, 28] on link "[DOMAIN_NAME][URL]" at bounding box center [739, 26] width 122 height 15
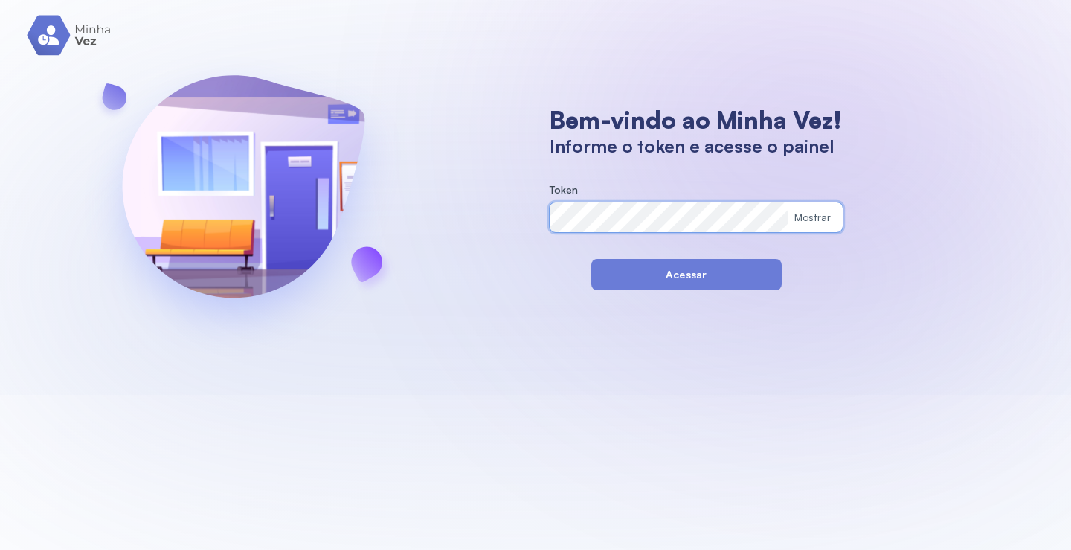
click at [530, 227] on div "Bem-vindo ao Minha Vez! Informe o token e acesse o painel Token Mostrar Acessar" at bounding box center [535, 197] width 1071 height 395
click at [811, 217] on div "Mostrar" at bounding box center [812, 217] width 37 height 13
drag, startPoint x: 680, startPoint y: 277, endPoint x: 681, endPoint y: 265, distance: 12.7
click at [681, 266] on button "Acessar" at bounding box center [686, 274] width 190 height 31
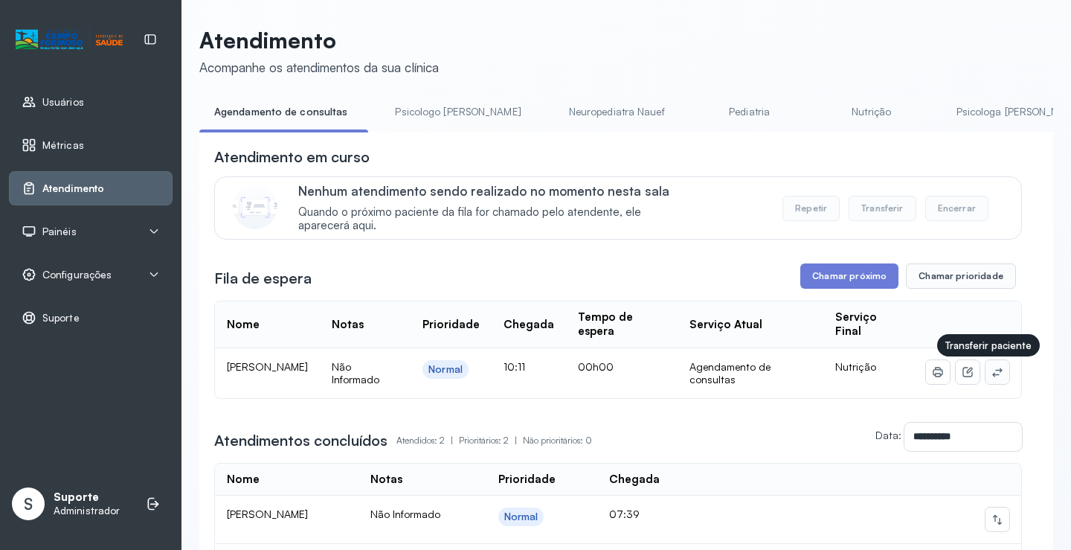
click at [992, 376] on icon at bounding box center [997, 371] width 10 height 9
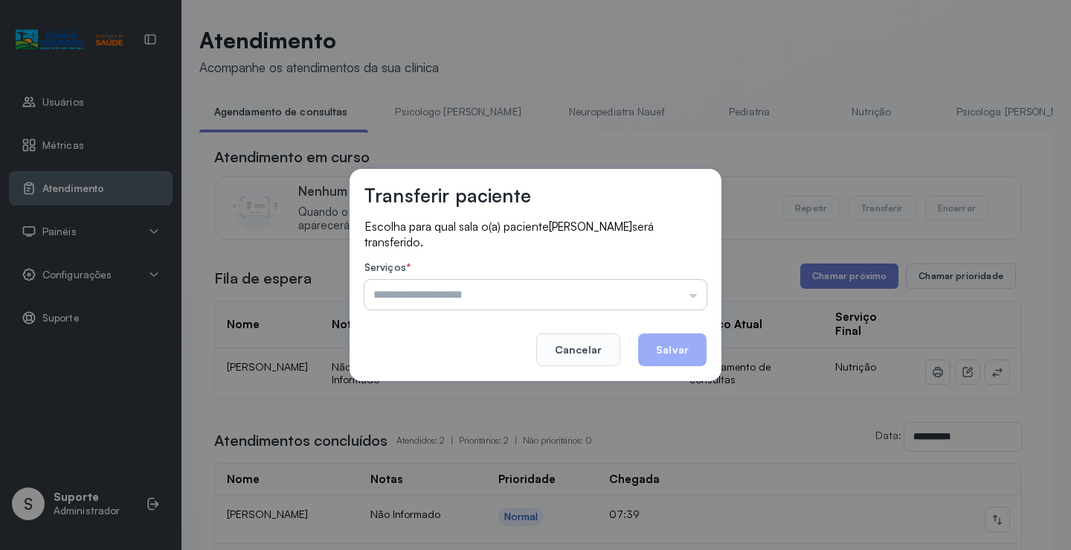
click at [456, 295] on input "text" at bounding box center [535, 295] width 342 height 30
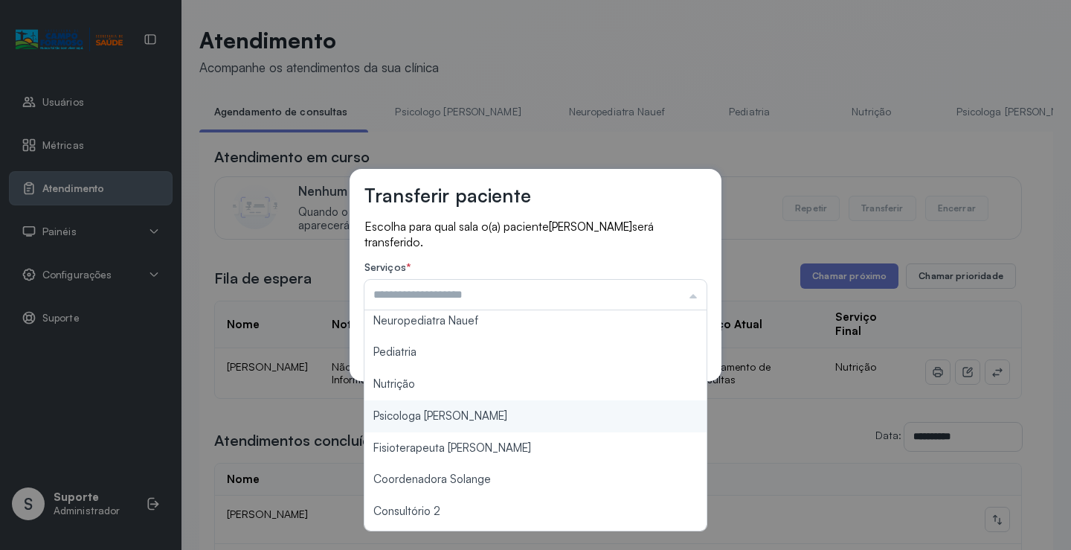
scroll to position [149, 0]
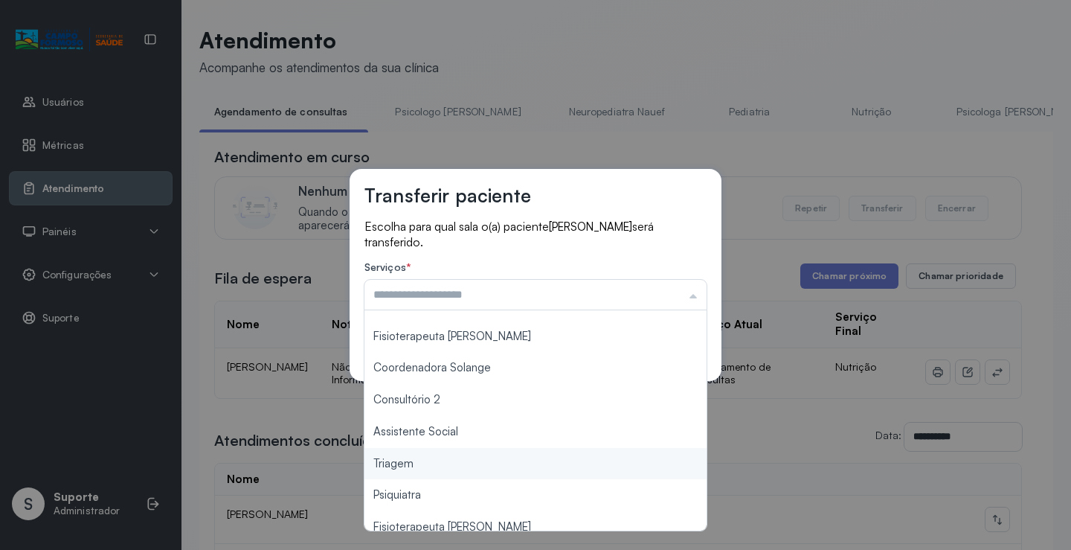
type input "*******"
click at [422, 466] on div "Transferir paciente Escolha para qual sala o(a) paciente Noahn Almeida de Carva…" at bounding box center [535, 275] width 1071 height 550
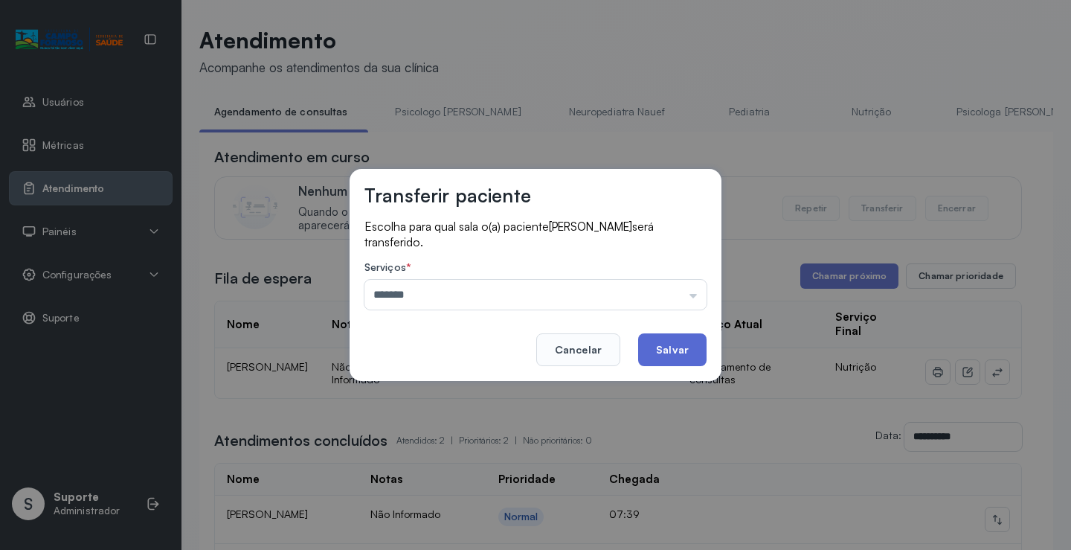
click at [659, 356] on button "Salvar" at bounding box center [672, 349] width 68 height 33
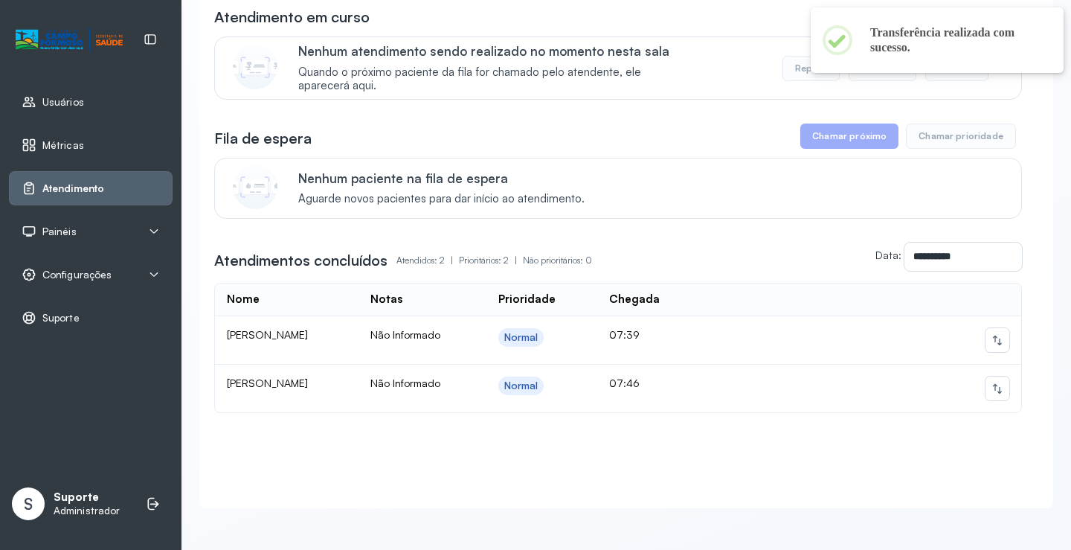
scroll to position [155, 0]
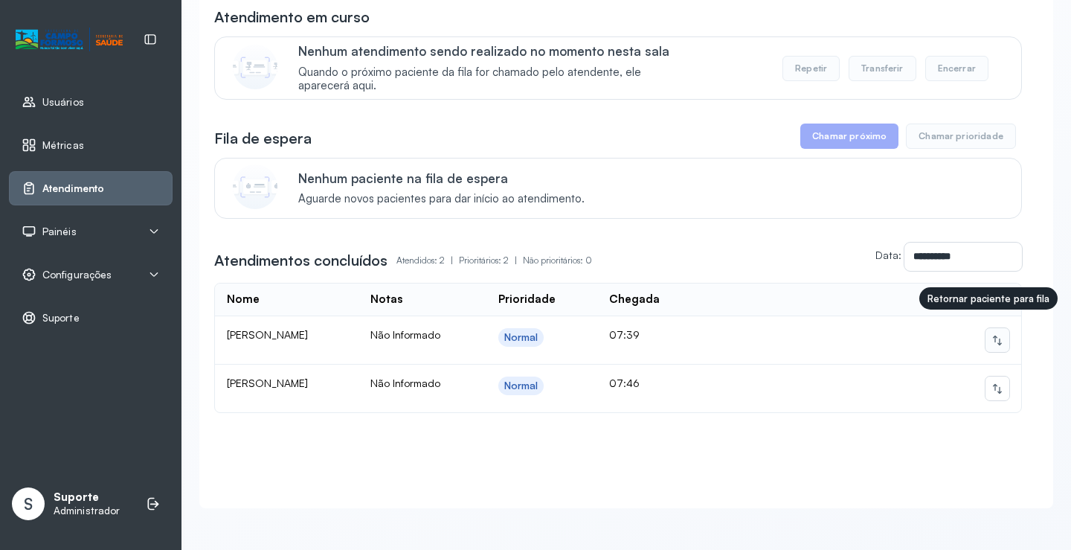
click at [991, 334] on icon at bounding box center [997, 340] width 12 height 12
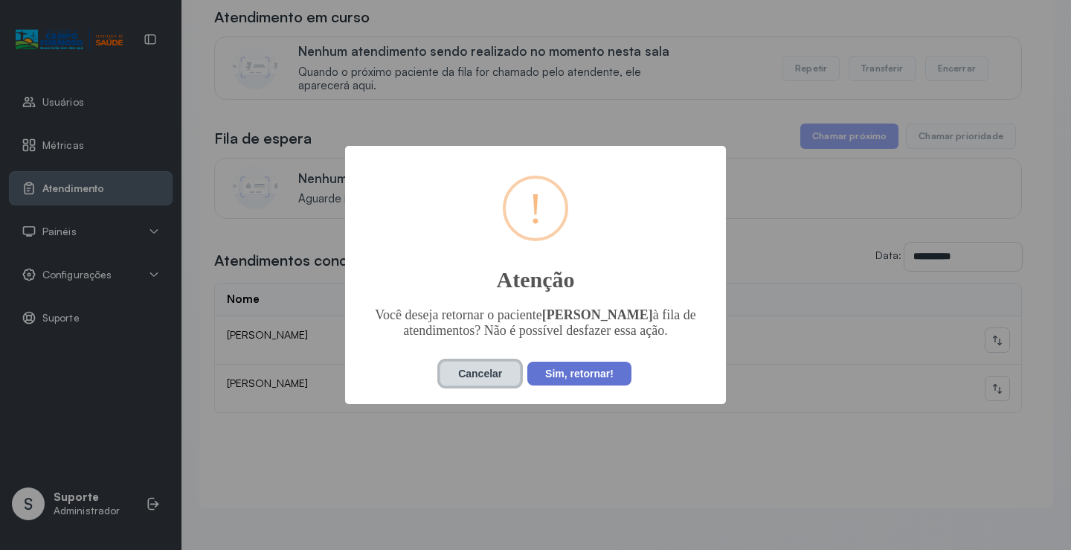
click at [483, 372] on button "Cancelar" at bounding box center [480, 373] width 81 height 25
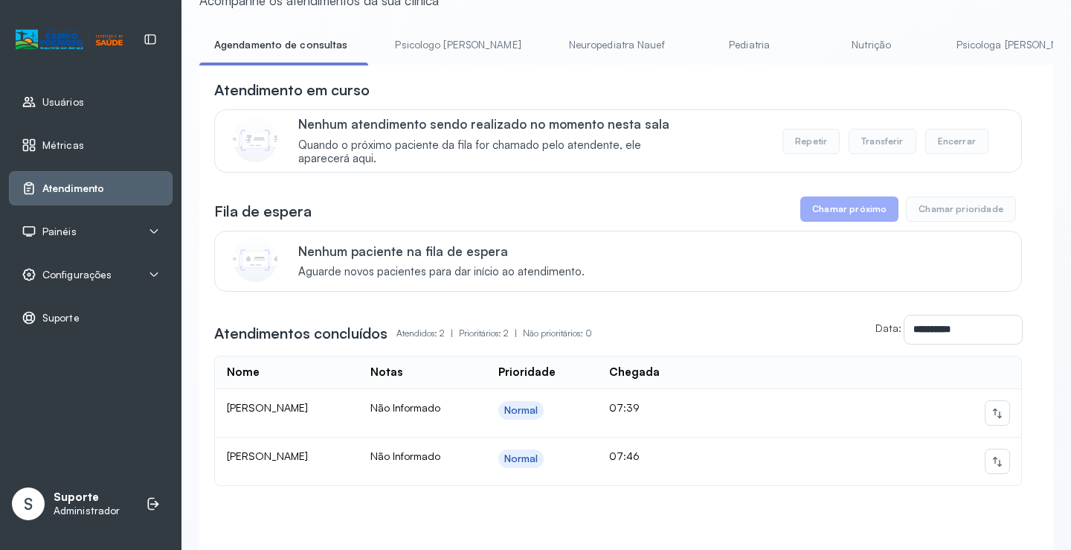
scroll to position [74, 0]
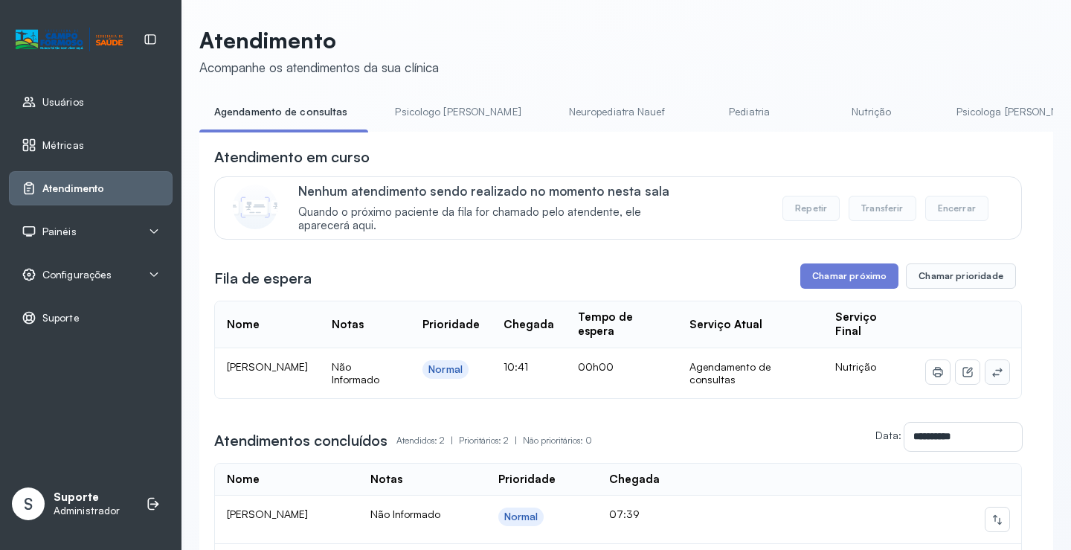
click at [992, 376] on icon at bounding box center [997, 371] width 10 height 9
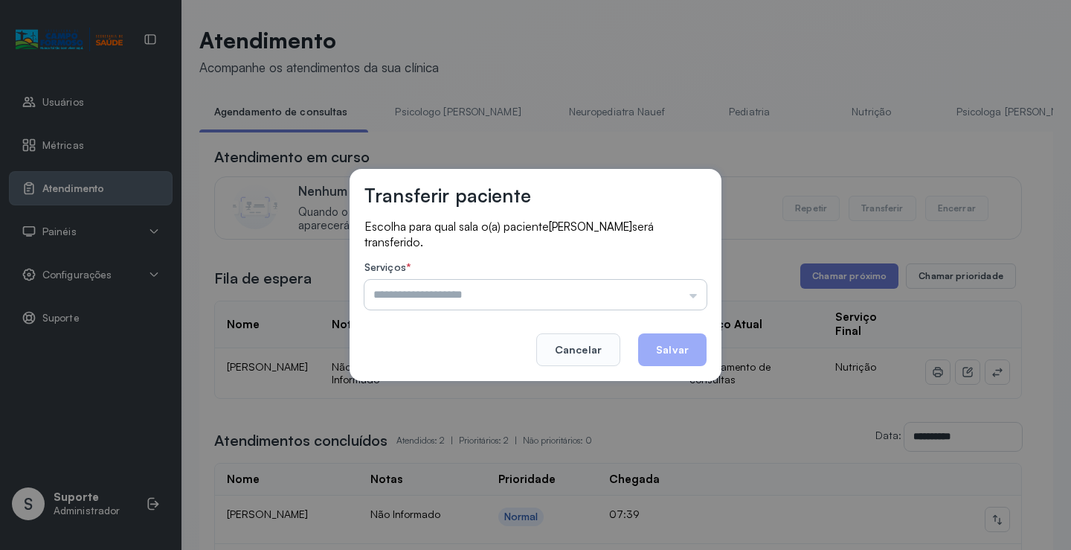
click at [512, 300] on input "text" at bounding box center [535, 295] width 342 height 30
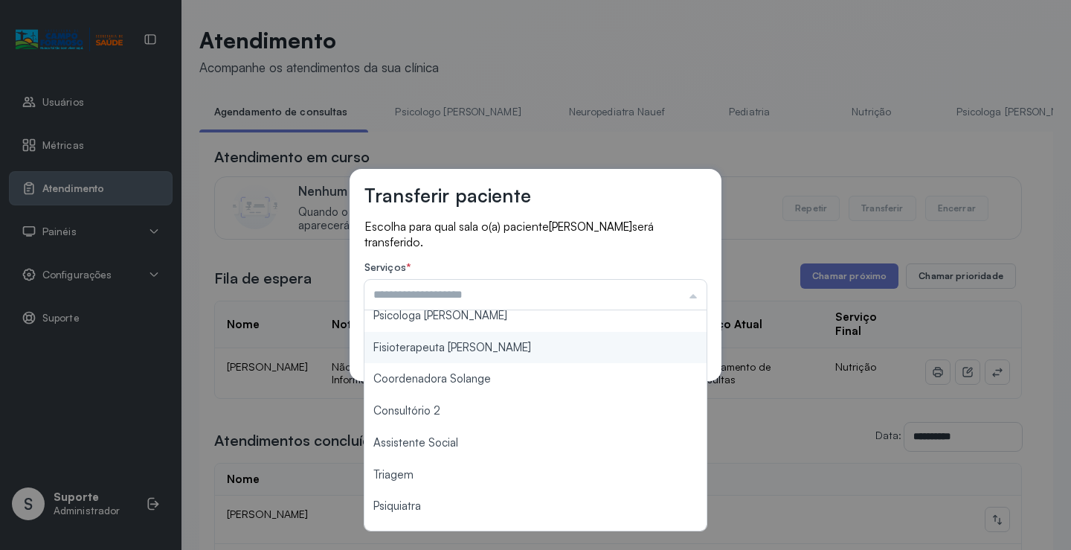
scroll to position [149, 0]
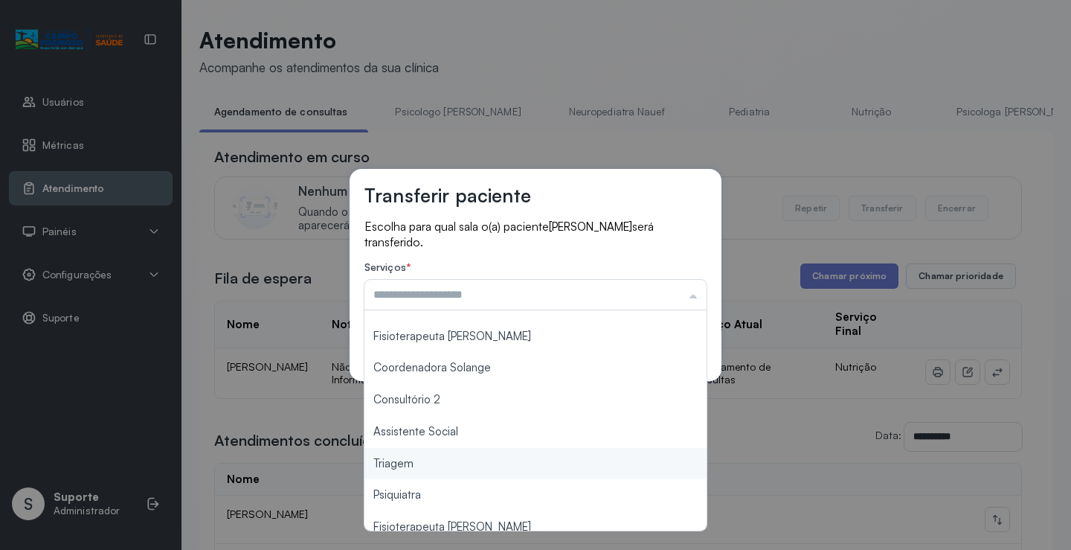
type input "*******"
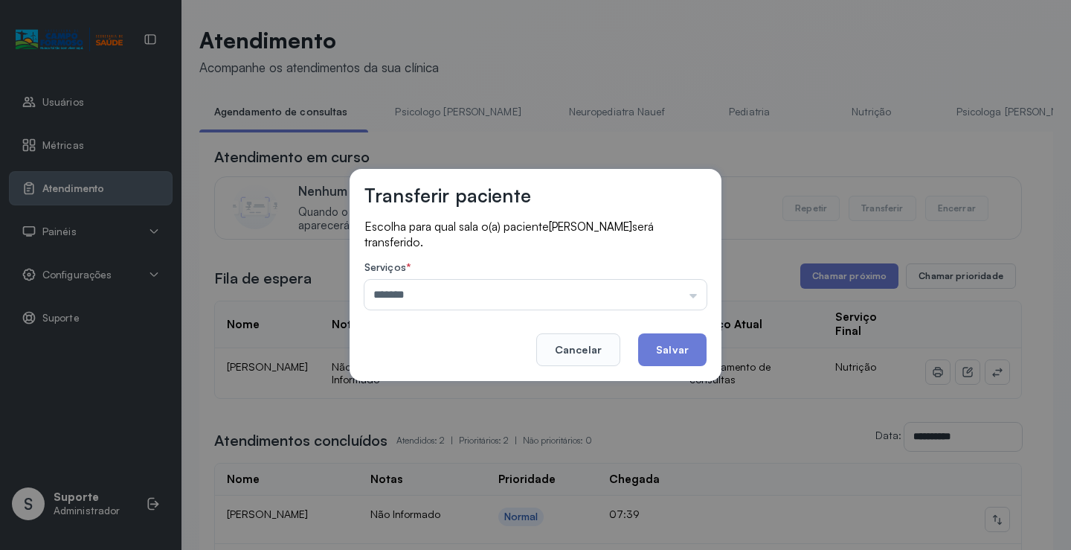
click at [431, 469] on div "Transferir paciente Escolha para qual sala o(a) paciente Enzo Gabriel Borges se…" at bounding box center [535, 275] width 1071 height 550
click at [664, 351] on button "Salvar" at bounding box center [672, 349] width 68 height 33
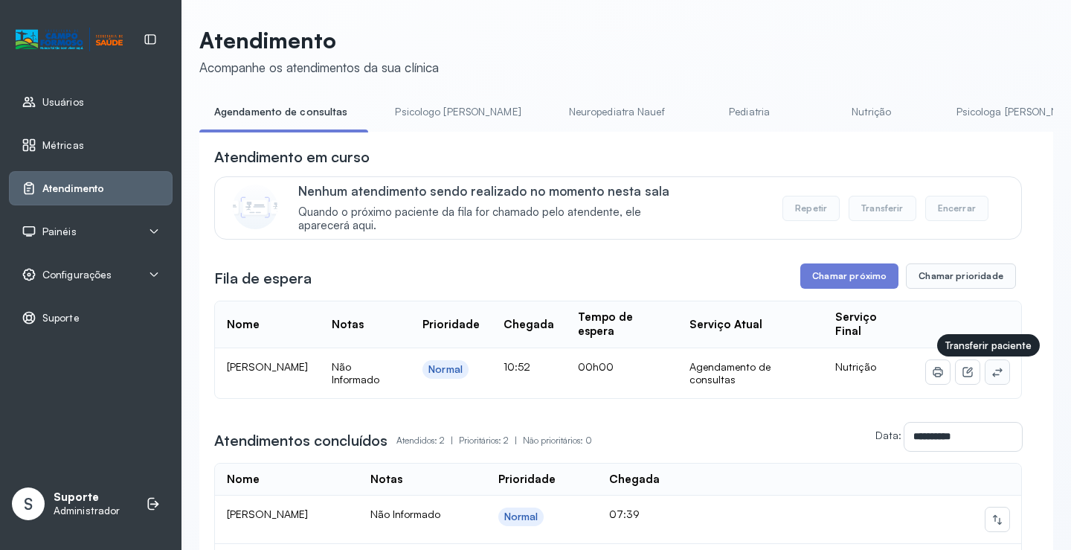
click at [991, 377] on icon at bounding box center [997, 372] width 12 height 12
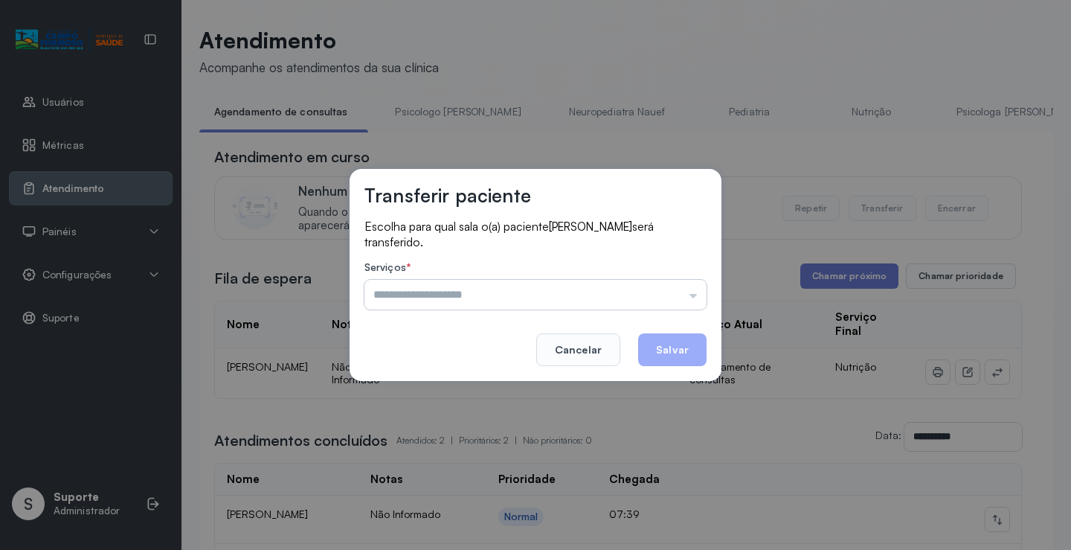
click at [421, 300] on input "text" at bounding box center [535, 295] width 342 height 30
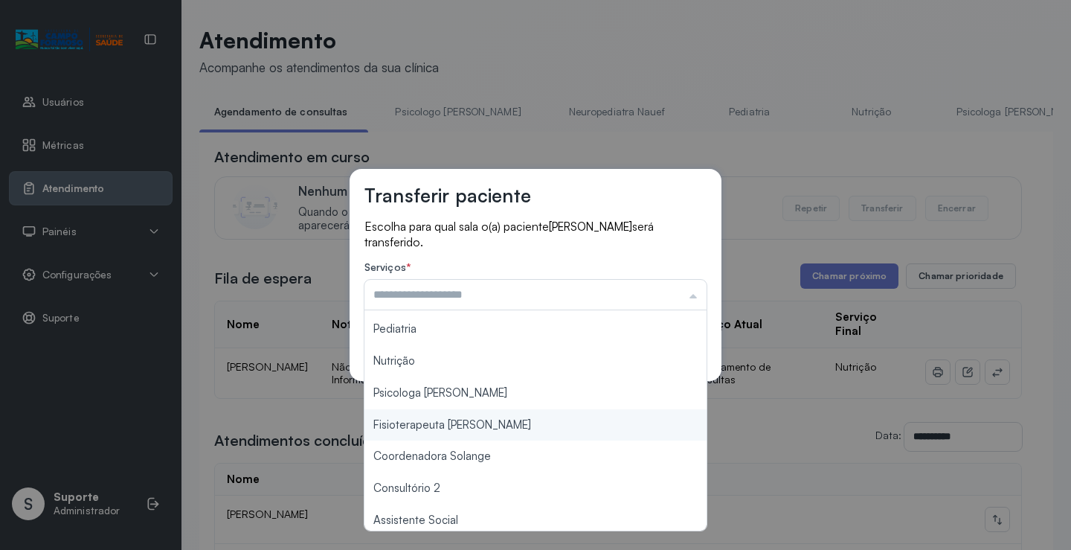
scroll to position [149, 0]
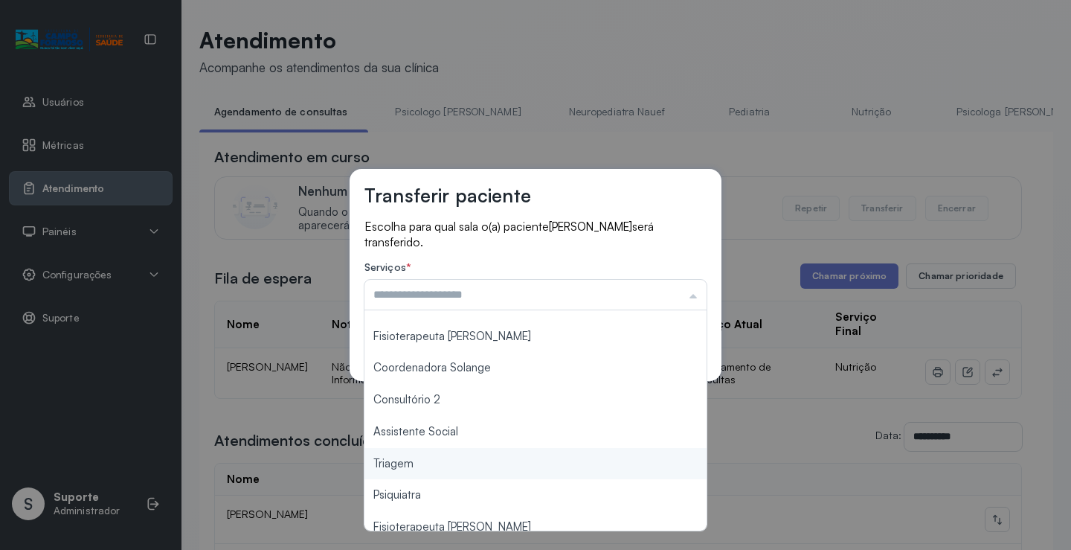
type input "*******"
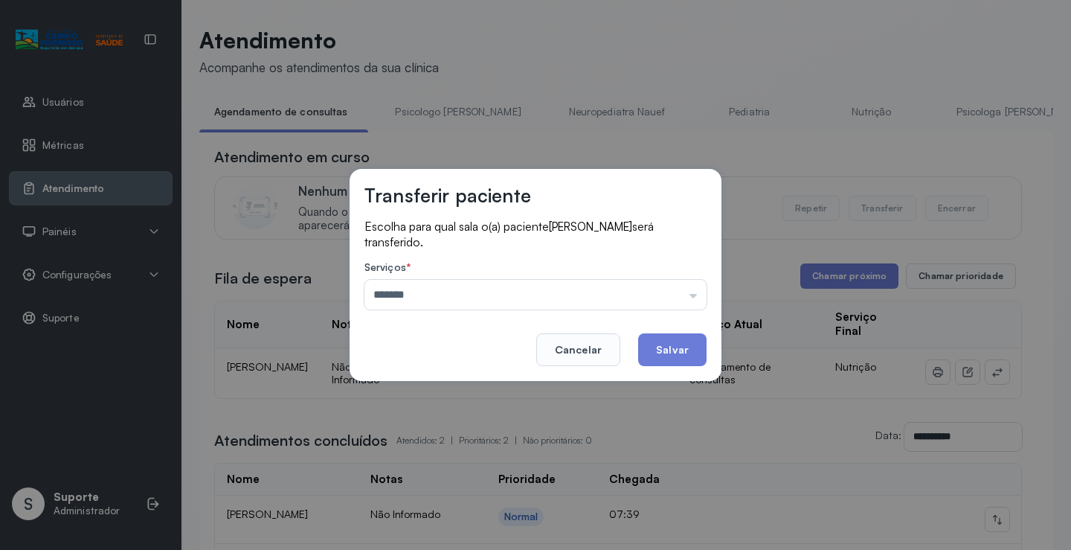
click at [413, 459] on div "Transferir paciente Escolha para qual sala o(a) paciente Melissa Lis Araújo Bat…" at bounding box center [535, 275] width 1071 height 550
click at [685, 341] on button "Salvar" at bounding box center [672, 349] width 68 height 33
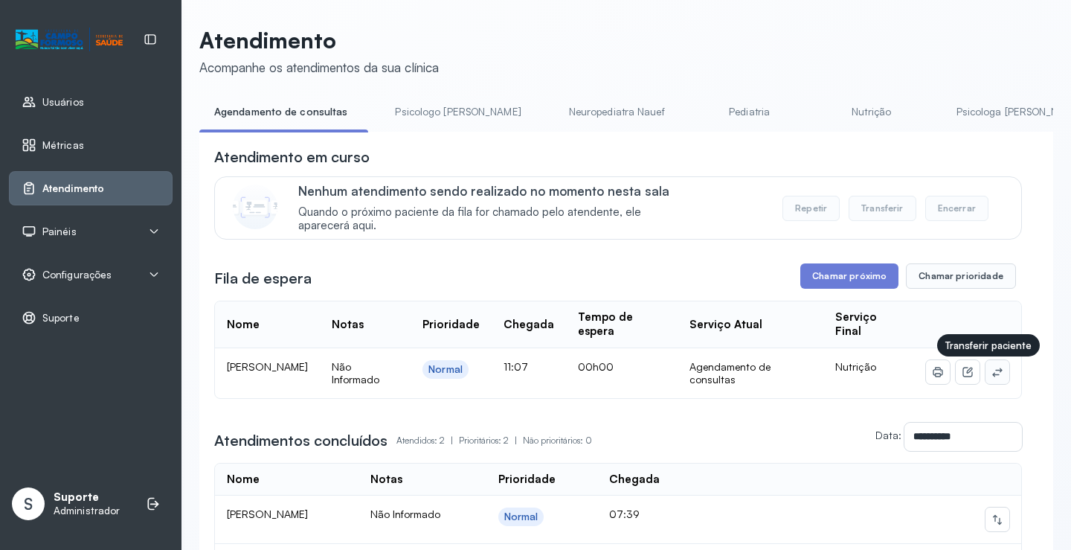
click at [991, 376] on icon at bounding box center [997, 372] width 12 height 12
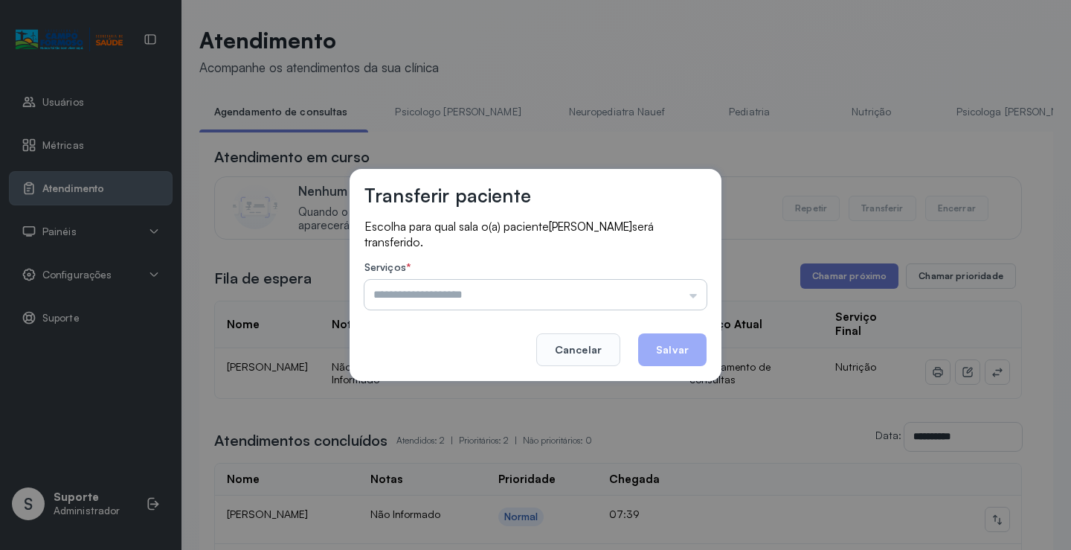
click at [511, 296] on input "text" at bounding box center [535, 295] width 342 height 30
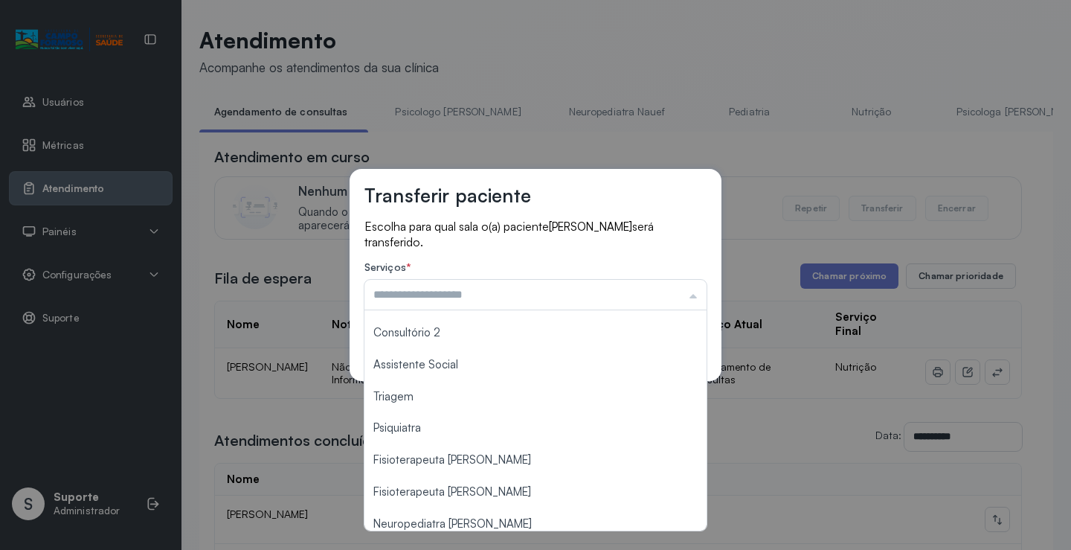
scroll to position [223, 0]
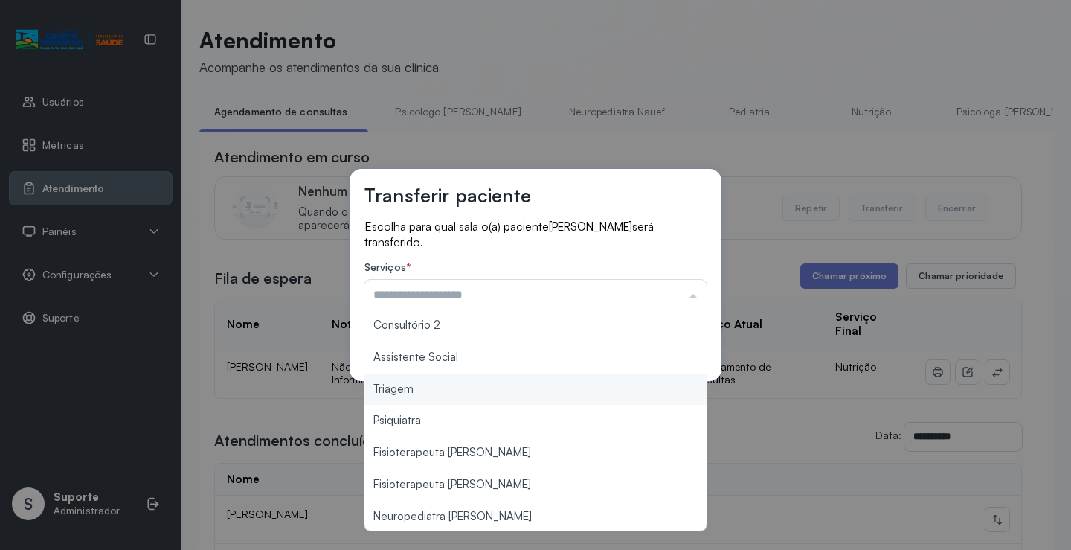
type input "*******"
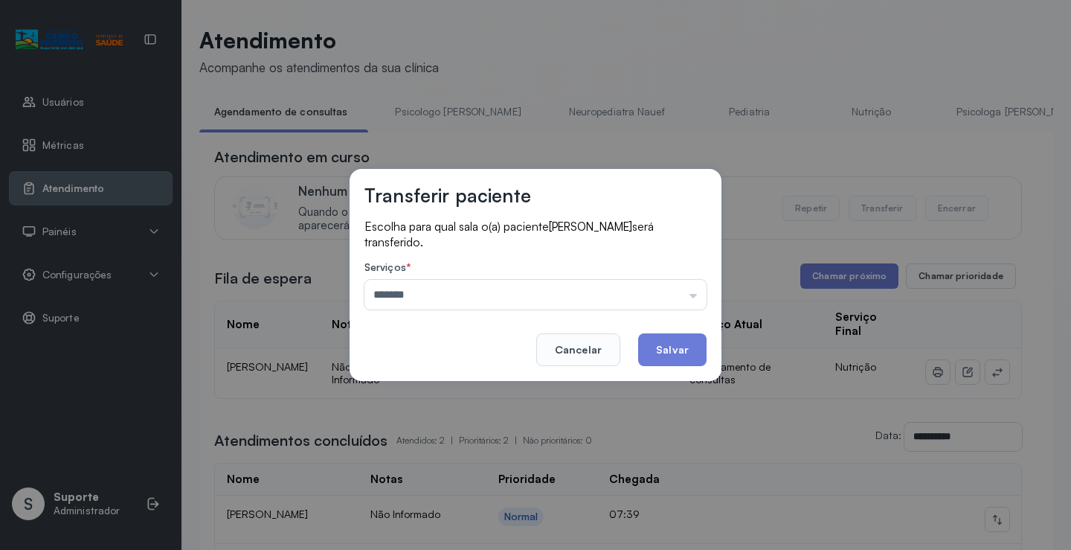
click at [430, 395] on div "Transferir paciente Escolha para qual sala o(a) paciente Lunna Nunes Pimentel s…" at bounding box center [535, 275] width 1071 height 550
click at [671, 347] on button "Salvar" at bounding box center [672, 349] width 68 height 33
